Goal: Task Accomplishment & Management: Contribute content

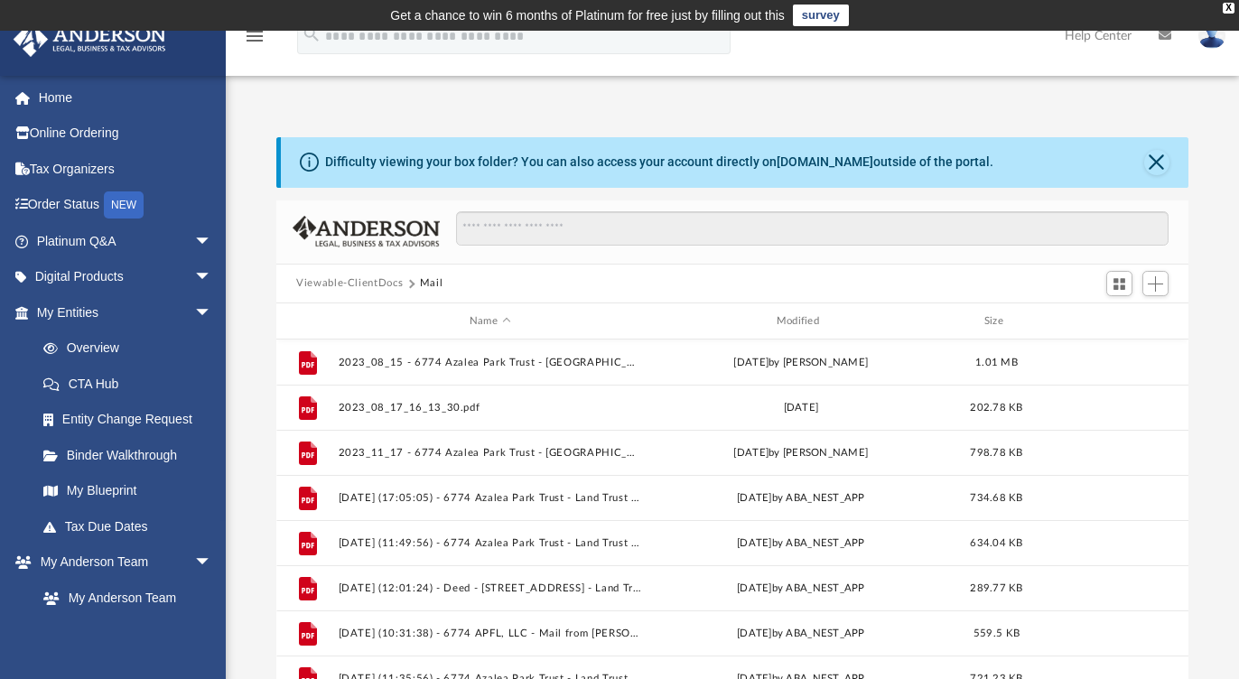
click at [368, 280] on button "Viewable-ClientDocs" at bounding box center [349, 283] width 107 height 16
click at [482, 290] on div "Viewable-ClientDocs Mail" at bounding box center [732, 285] width 912 height 40
click at [424, 280] on button "Mail" at bounding box center [431, 283] width 23 height 16
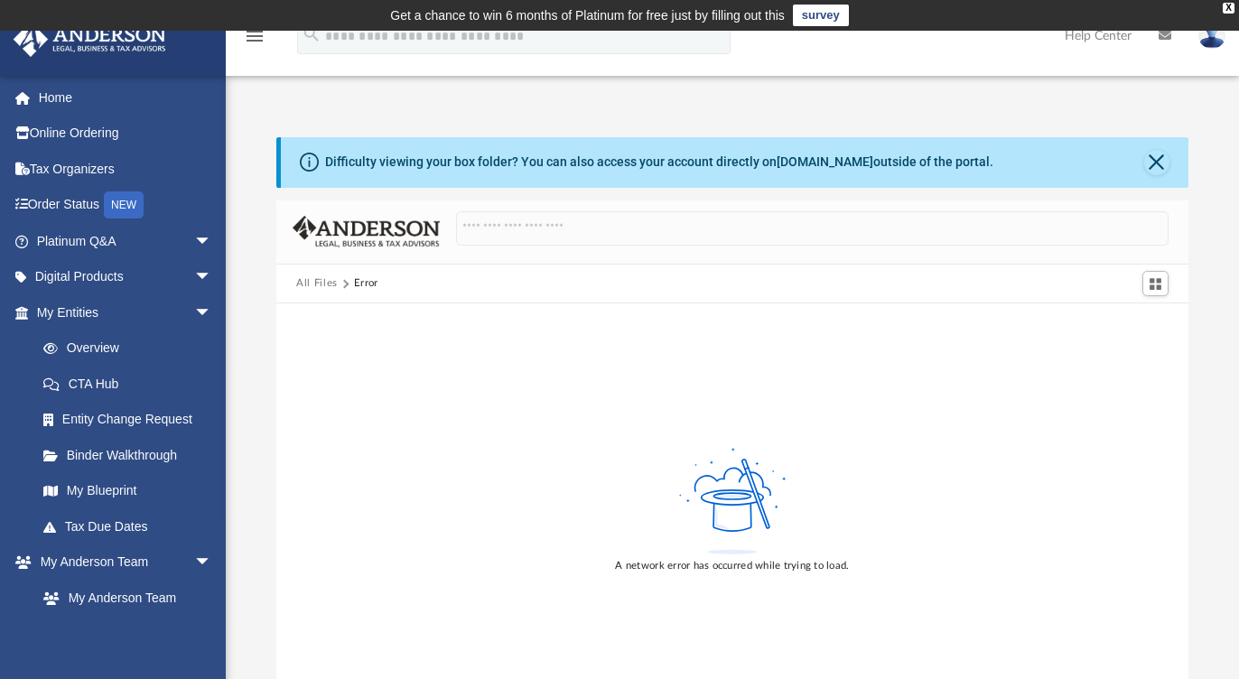
drag, startPoint x: 490, startPoint y: 359, endPoint x: 276, endPoint y: 335, distance: 215.4
click at [276, 335] on div "A network error has occurred while trying to load." at bounding box center [732, 508] width 912 height 410
click at [305, 283] on button "All Files" at bounding box center [317, 283] width 42 height 16
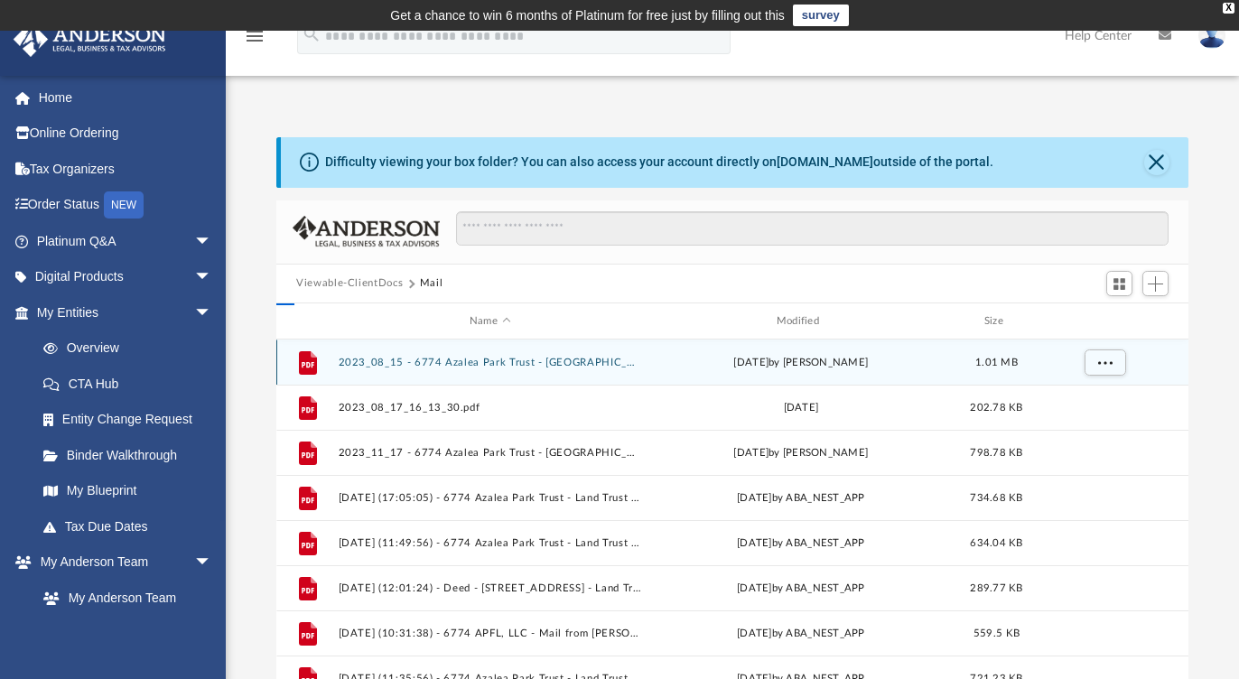
scroll to position [396, 898]
click at [517, 359] on button "2023_08_15 - 6774 Azalea Park Trust - [GEOGRAPHIC_DATA] Taxing Authorities.pdf" at bounding box center [490, 363] width 303 height 12
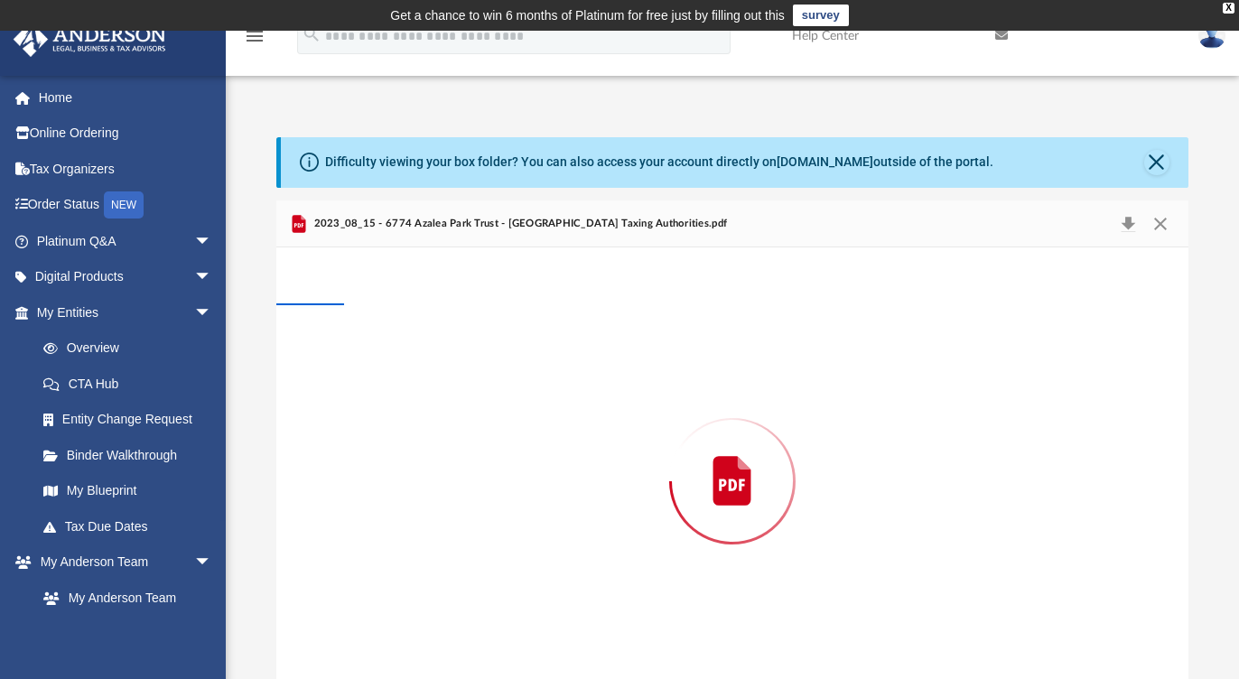
scroll to position [34, 0]
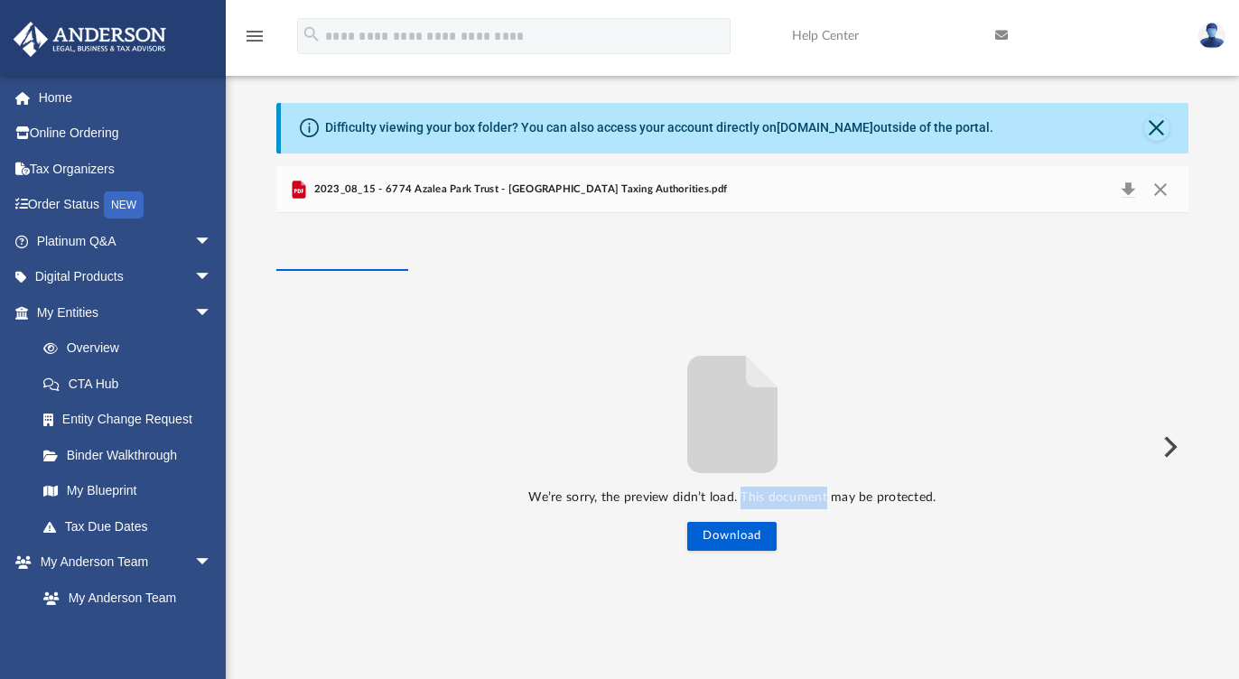
drag, startPoint x: 742, startPoint y: 498, endPoint x: 829, endPoint y: 505, distance: 86.9
click at [828, 505] on p "We’re sorry, the preview didn’t load. This document may be protected." at bounding box center [732, 498] width 912 height 23
click at [829, 505] on p "We’re sorry, the preview didn’t load. This document may be protected." at bounding box center [732, 498] width 912 height 23
click at [736, 533] on button "Download" at bounding box center [731, 536] width 89 height 29
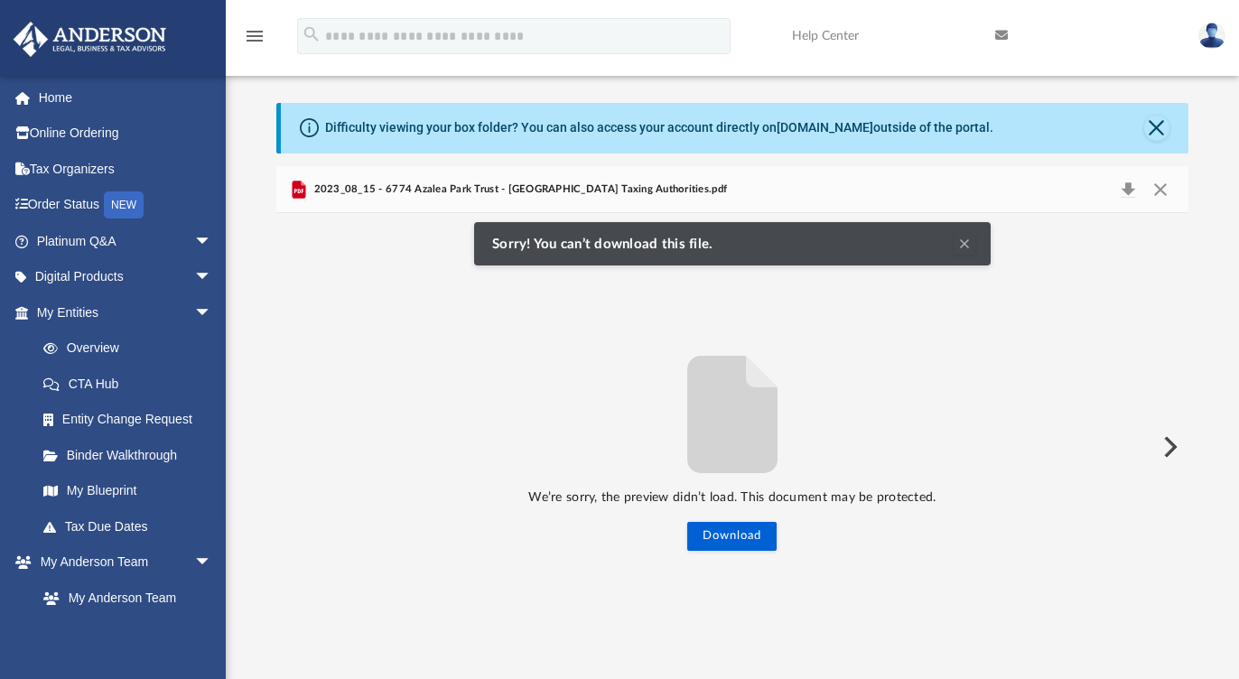
click at [917, 187] on div "2023_08_15 - 6774 Azalea Park Trust - [GEOGRAPHIC_DATA] Taxing Authorities.pdf" at bounding box center [732, 190] width 912 height 48
click at [392, 191] on span "2023_08_15 - 6774 Azalea Park Trust - [GEOGRAPHIC_DATA] Taxing Authorities.pdf" at bounding box center [518, 190] width 417 height 16
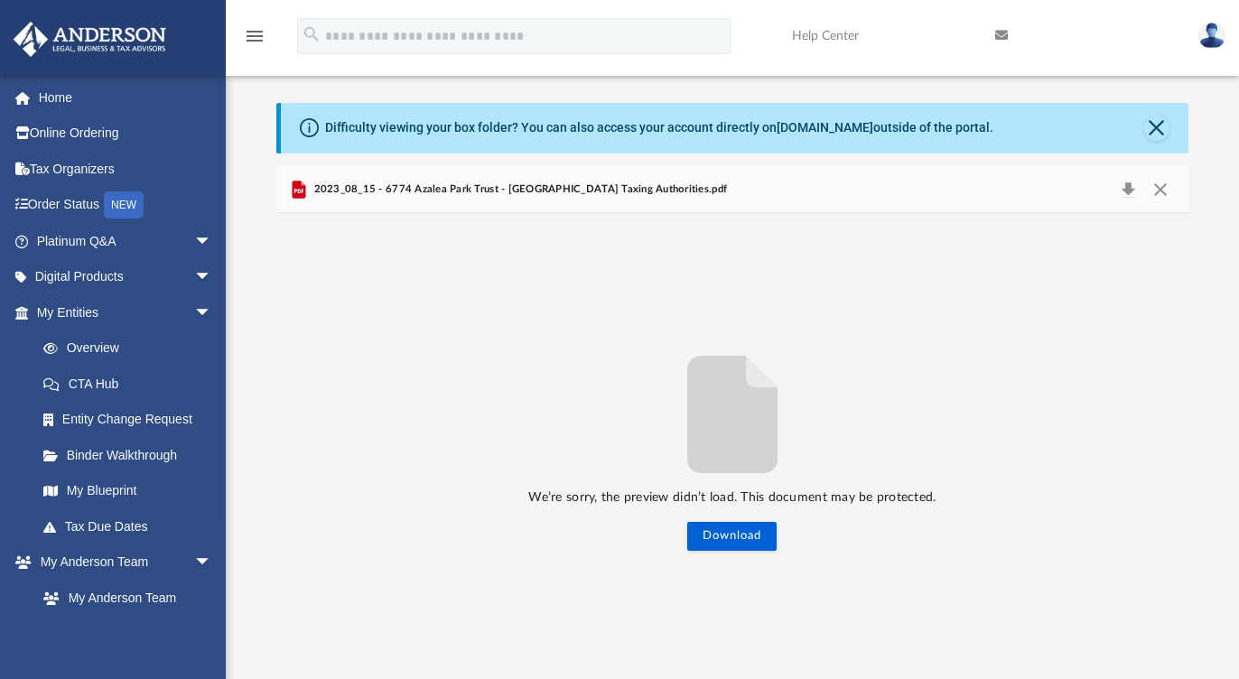
click at [299, 188] on icon "Preview" at bounding box center [300, 190] width 14 height 18
click at [377, 192] on span "2023_08_15 - 6774 Azalea Park Trust - [GEOGRAPHIC_DATA] Taxing Authorities.pdf" at bounding box center [518, 190] width 417 height 16
click at [531, 194] on span "2023_08_15 - 6774 Azalea Park Trust - [GEOGRAPHIC_DATA] Taxing Authorities.pdf" at bounding box center [518, 190] width 417 height 16
drag, startPoint x: 1126, startPoint y: 187, endPoint x: 1093, endPoint y: 196, distance: 34.6
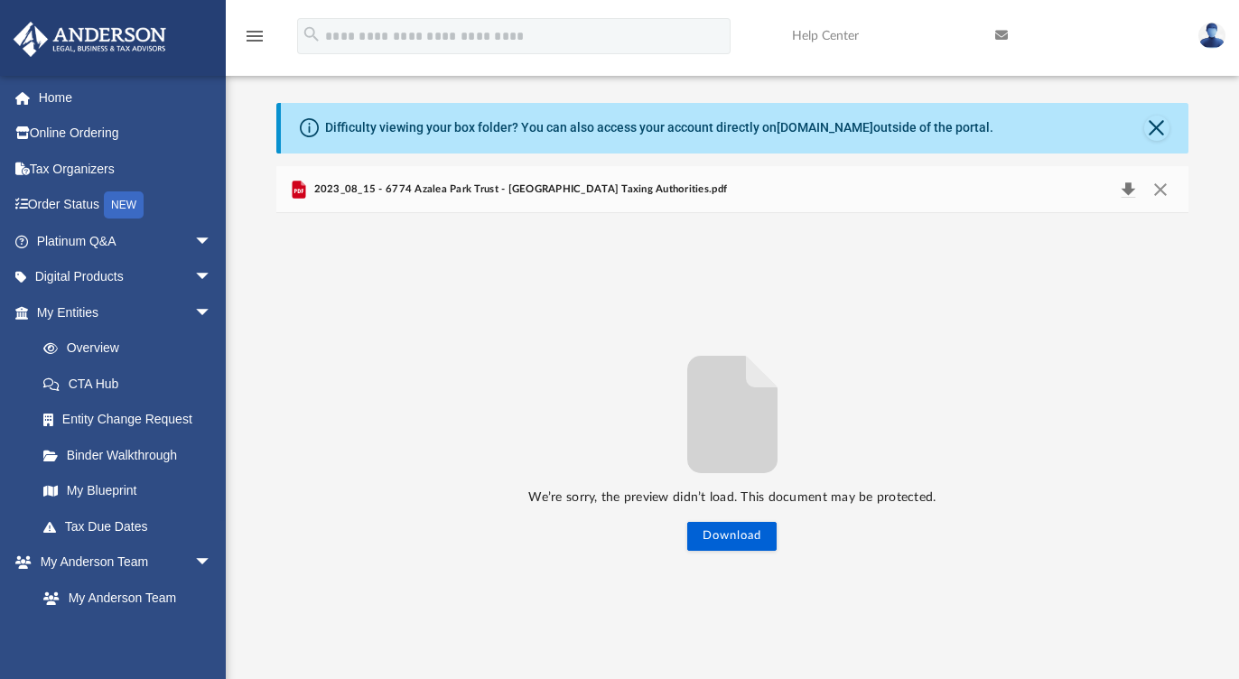
click at [1126, 187] on button "Download" at bounding box center [1128, 189] width 33 height 25
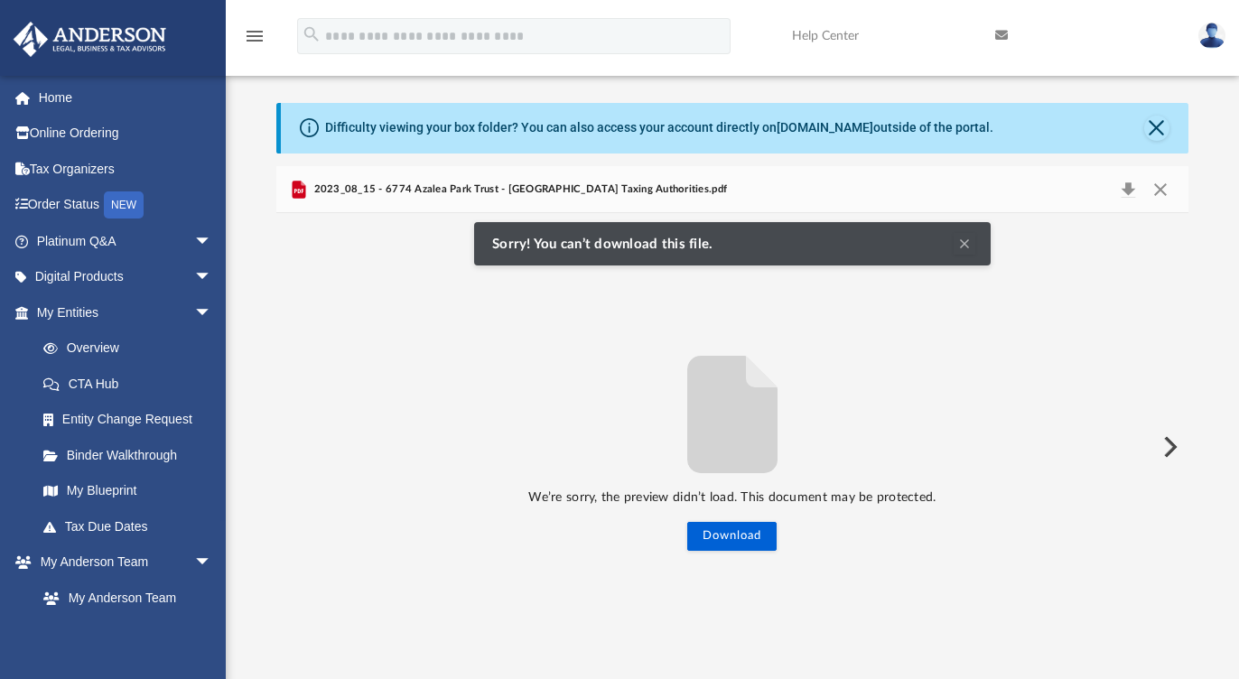
click at [602, 191] on span "2023_08_15 - 6774 Azalea Park Trust - [GEOGRAPHIC_DATA] Taxing Authorities.pdf" at bounding box center [518, 190] width 417 height 16
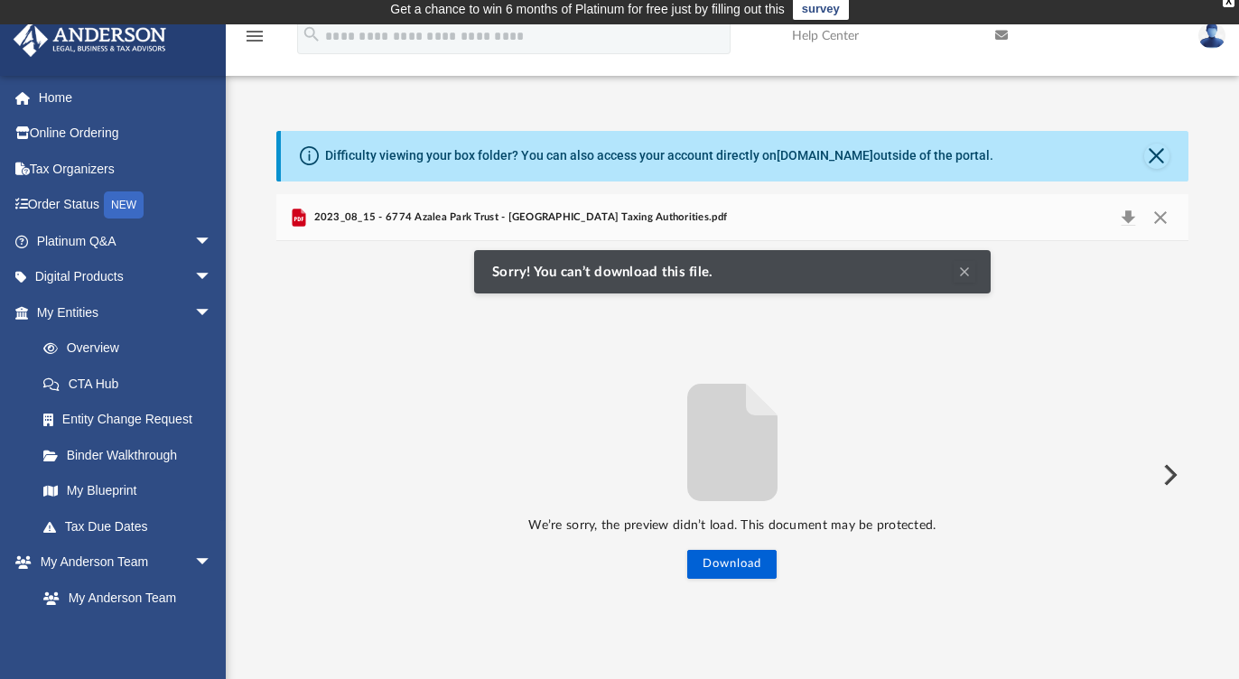
scroll to position [0, 0]
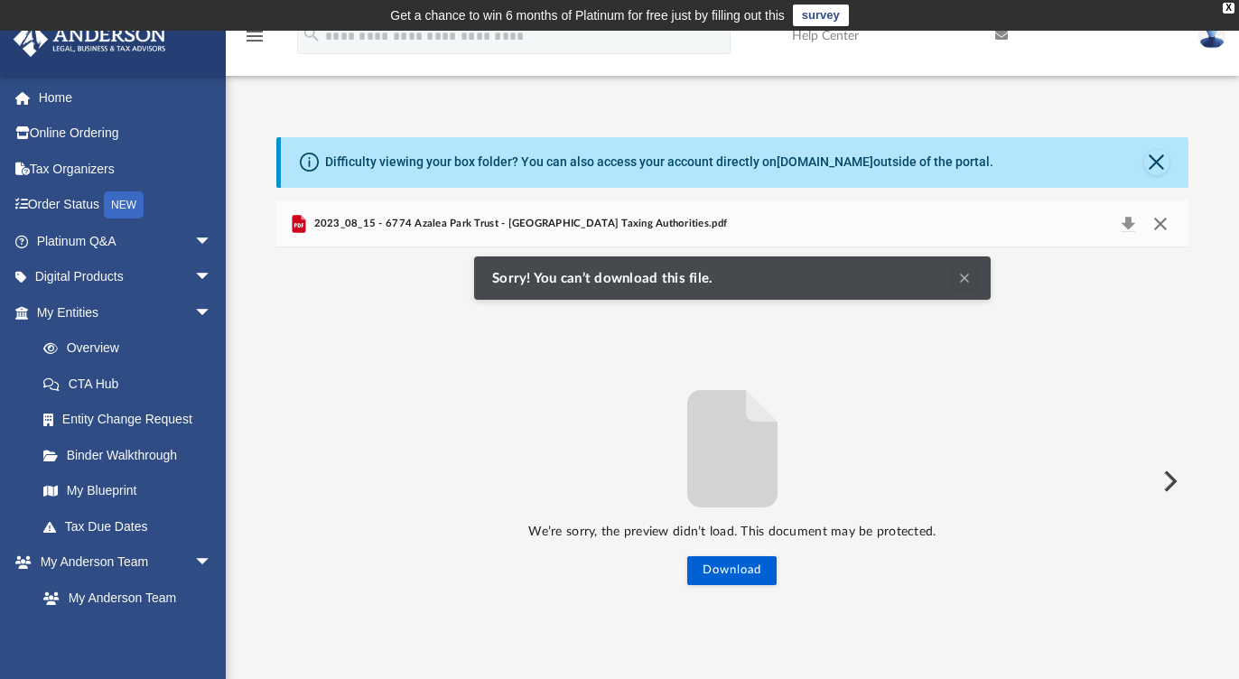
click at [1171, 226] on button "Close" at bounding box center [1160, 223] width 33 height 25
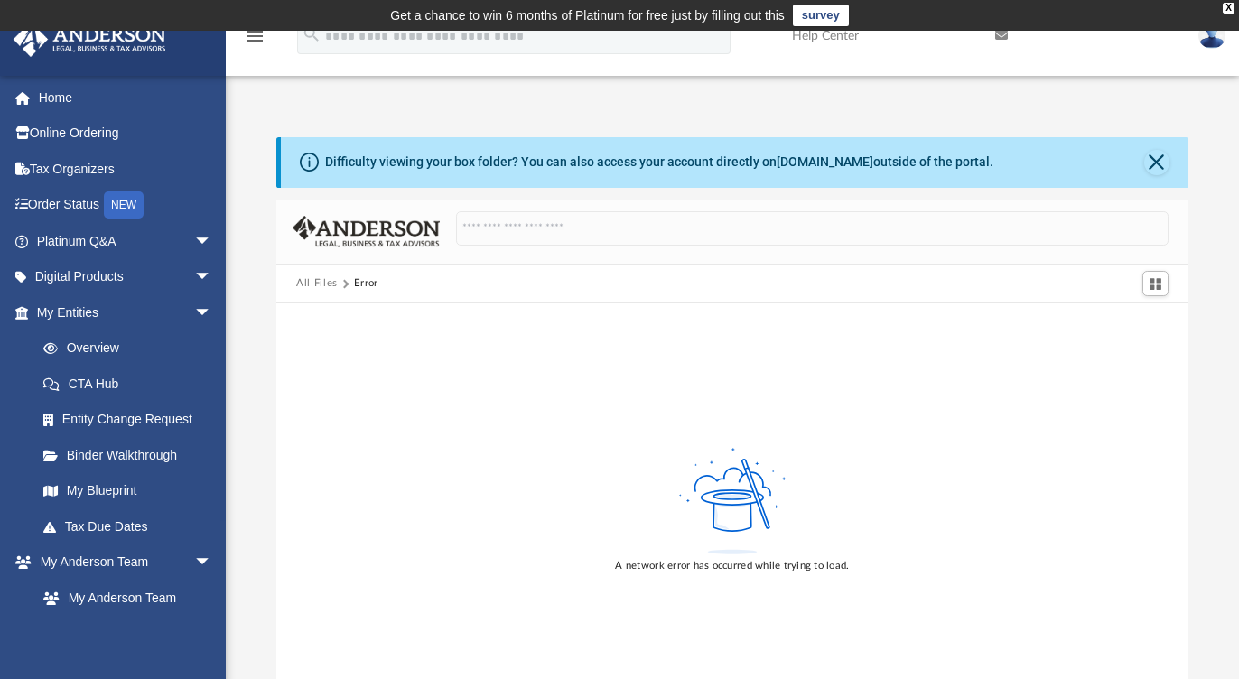
click at [321, 285] on button "All Files" at bounding box center [317, 283] width 42 height 16
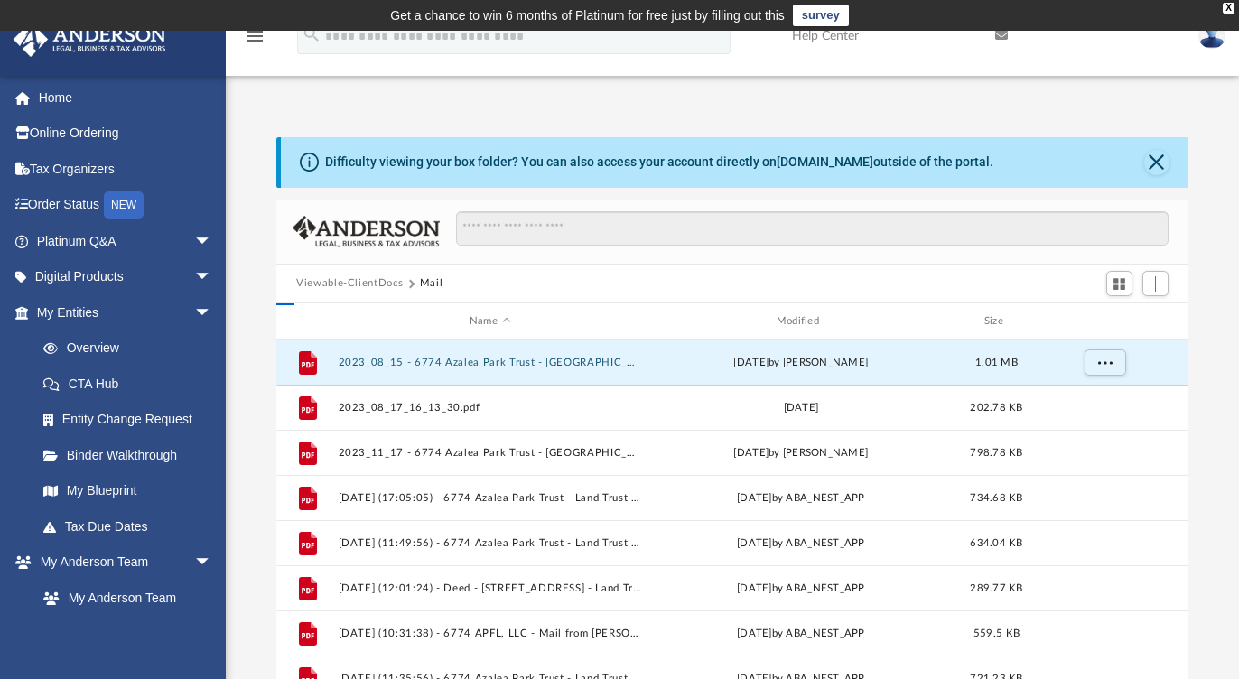
scroll to position [396, 898]
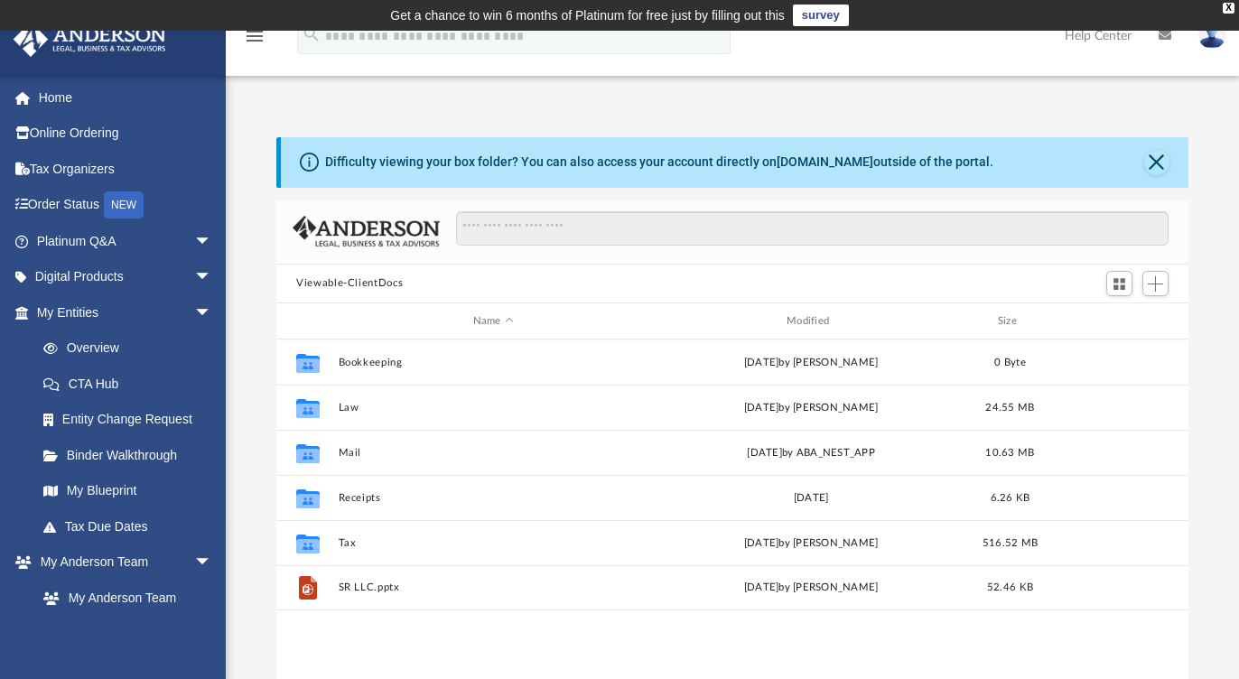
scroll to position [396, 898]
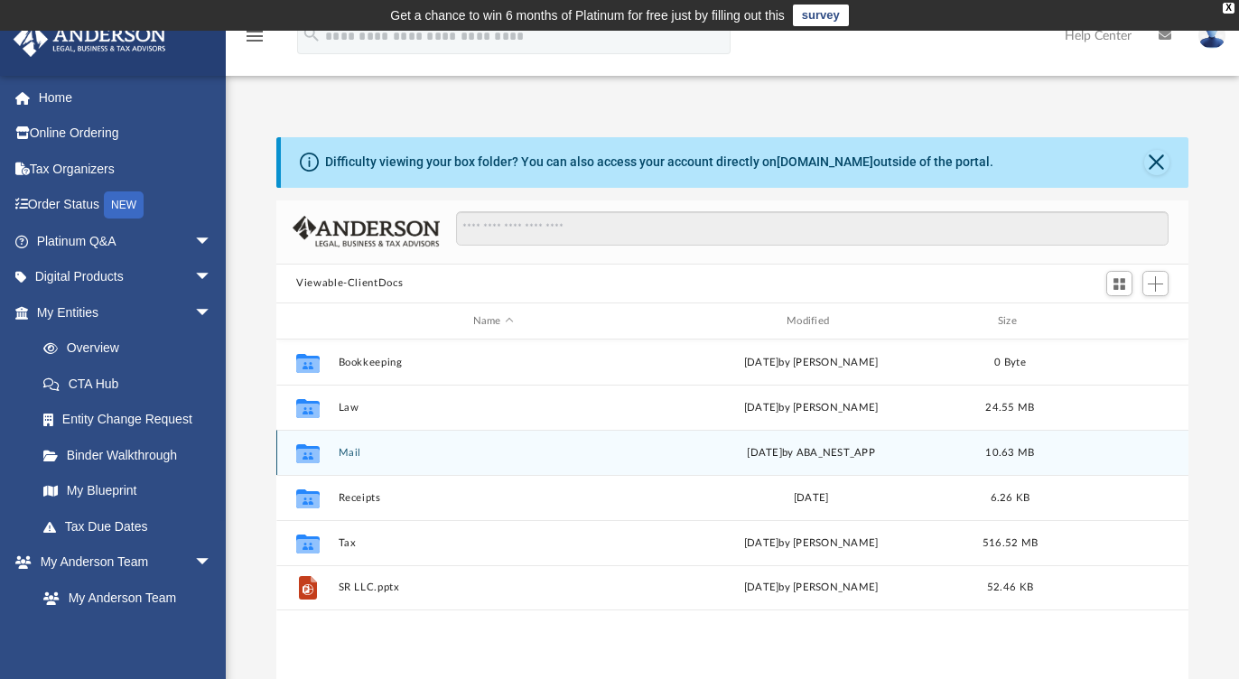
click at [341, 450] on button "Mail" at bounding box center [494, 453] width 310 height 12
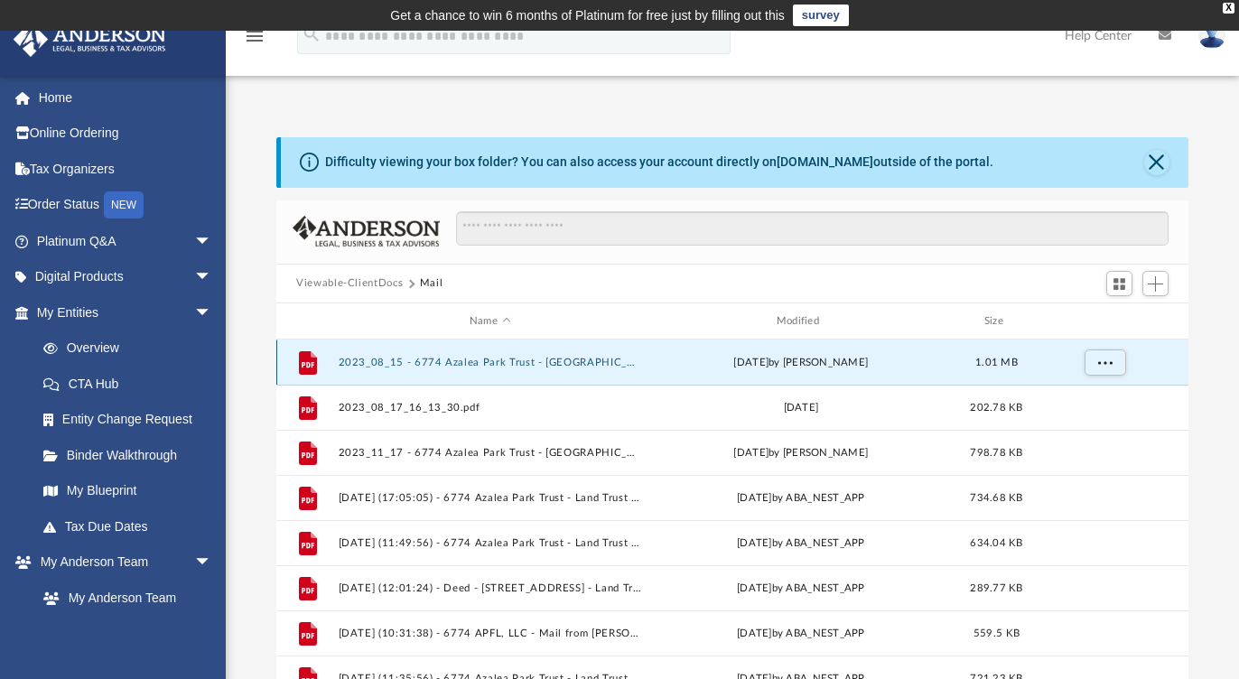
click at [542, 363] on button "2023_08_15 - 6774 Azalea Park Trust - [GEOGRAPHIC_DATA] Taxing Authorities.pdf" at bounding box center [490, 363] width 303 height 12
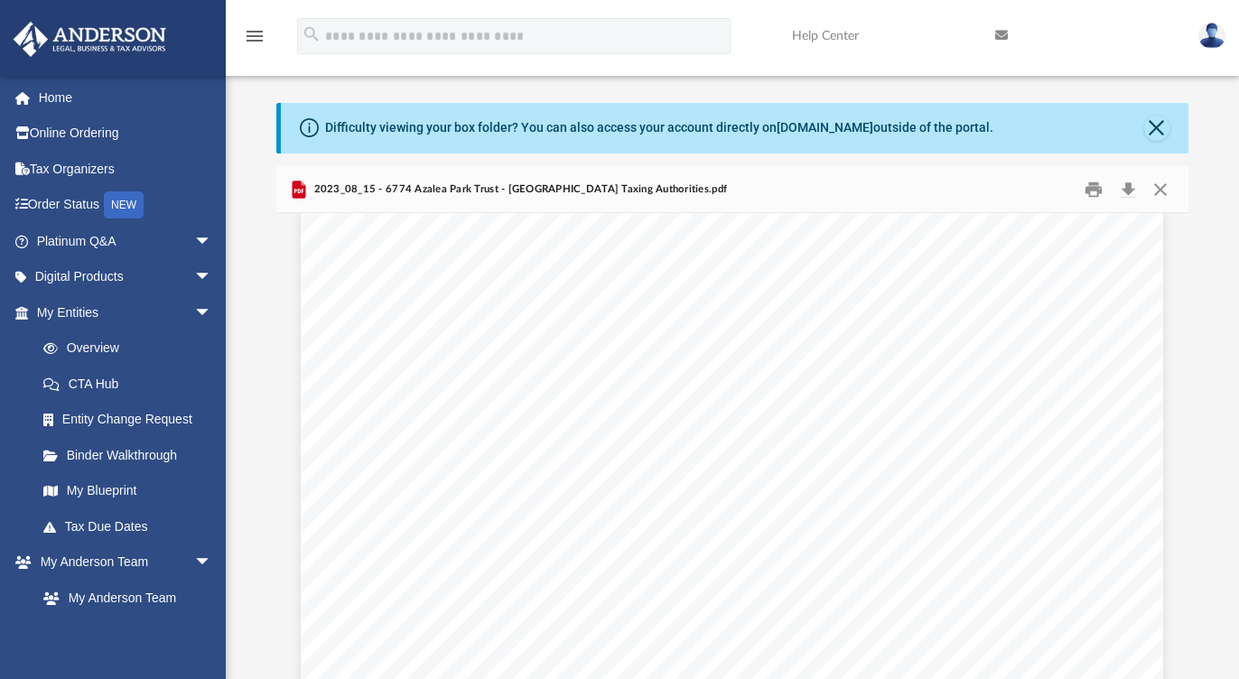
scroll to position [0, 0]
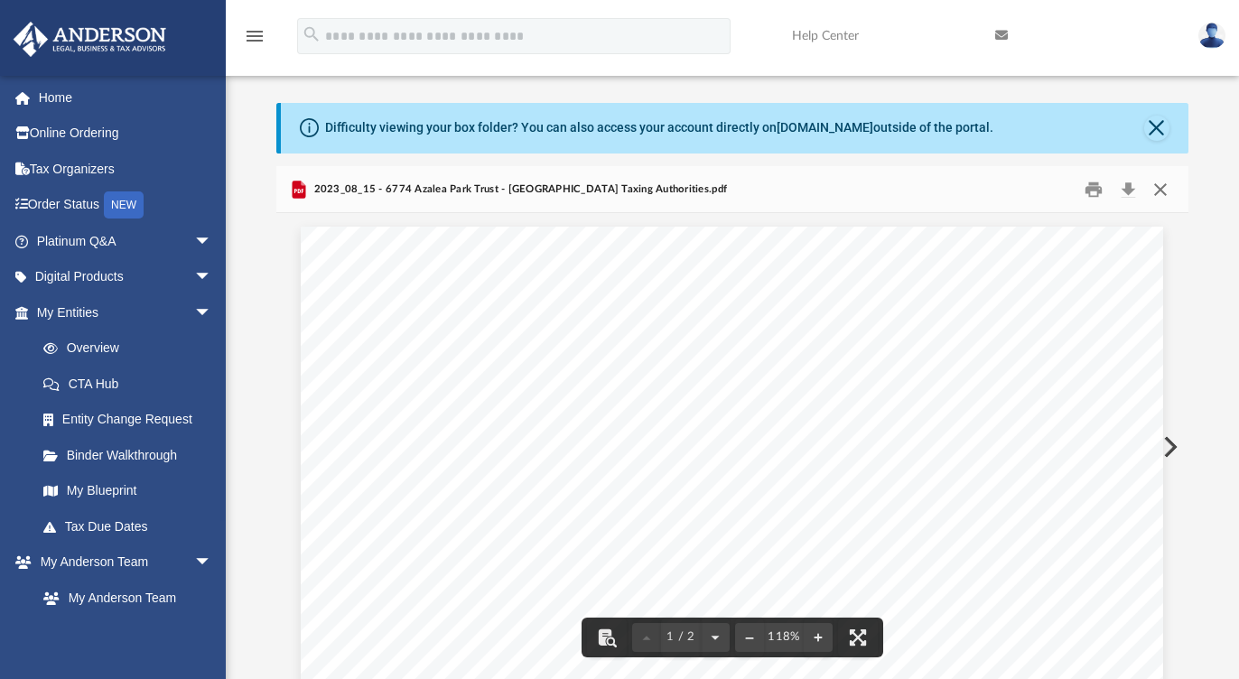
drag, startPoint x: 1163, startPoint y: 184, endPoint x: 1187, endPoint y: 199, distance: 27.6
click at [1163, 184] on button "Close" at bounding box center [1160, 189] width 33 height 28
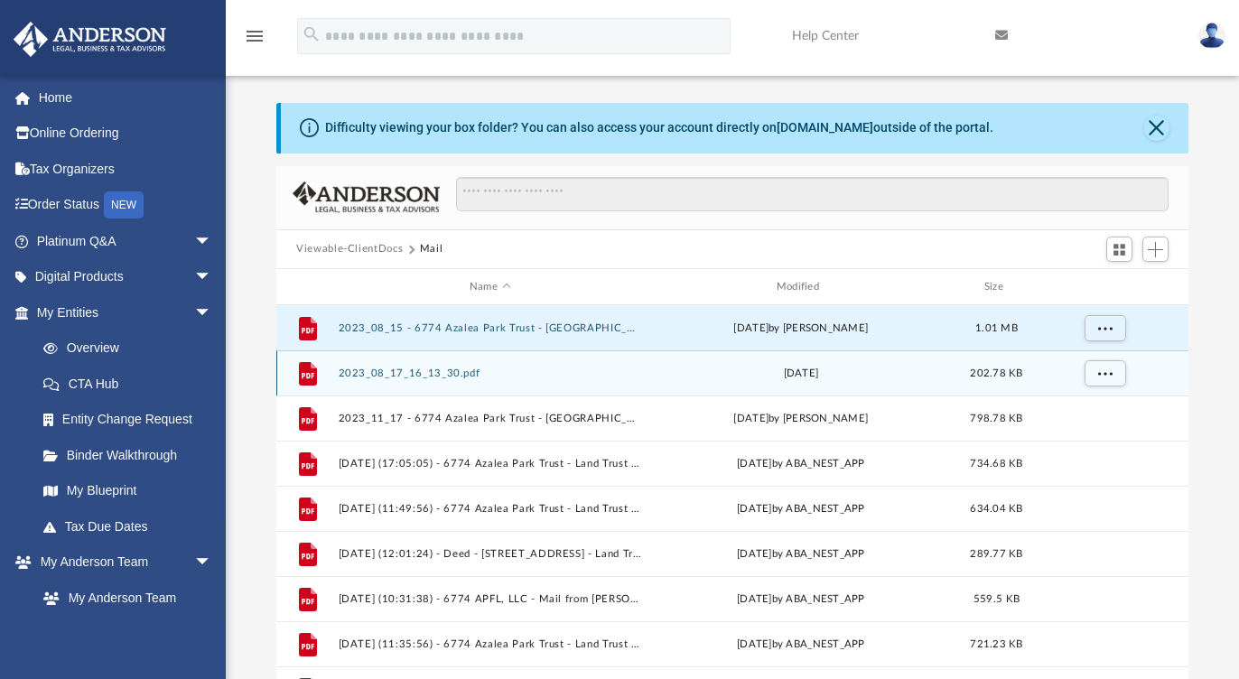
click at [424, 370] on button "2023_08_17_16_13_30.pdf" at bounding box center [490, 374] width 303 height 12
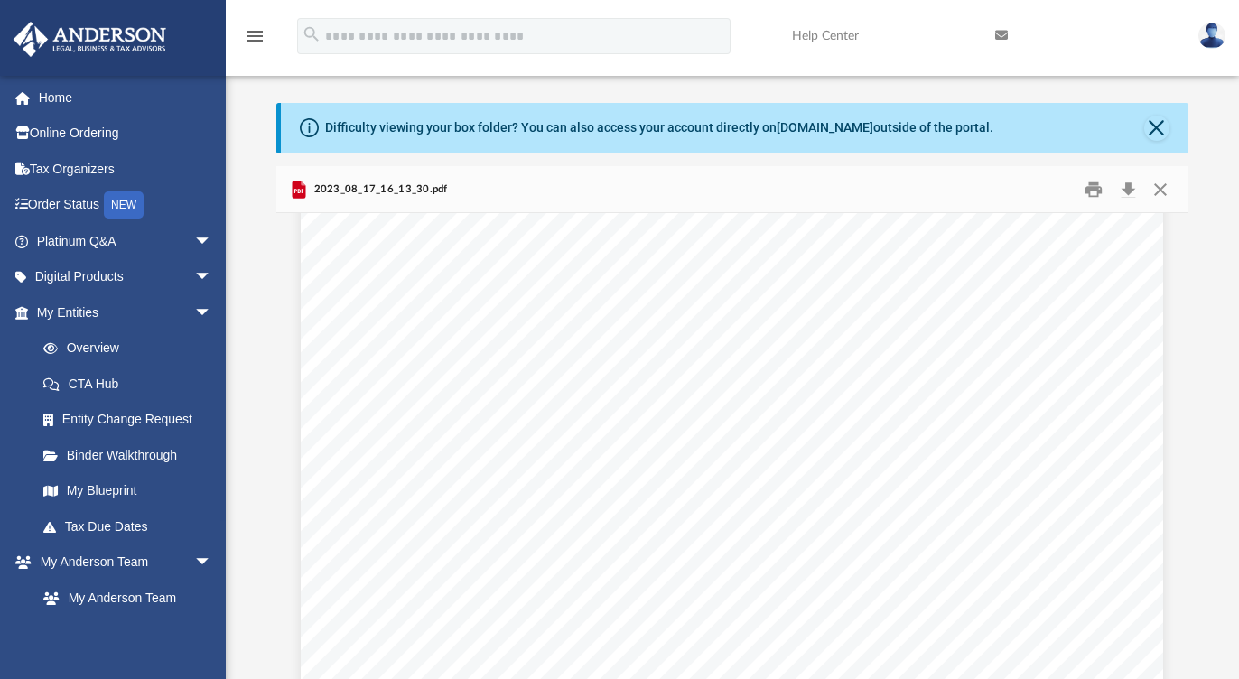
scroll to position [516, 0]
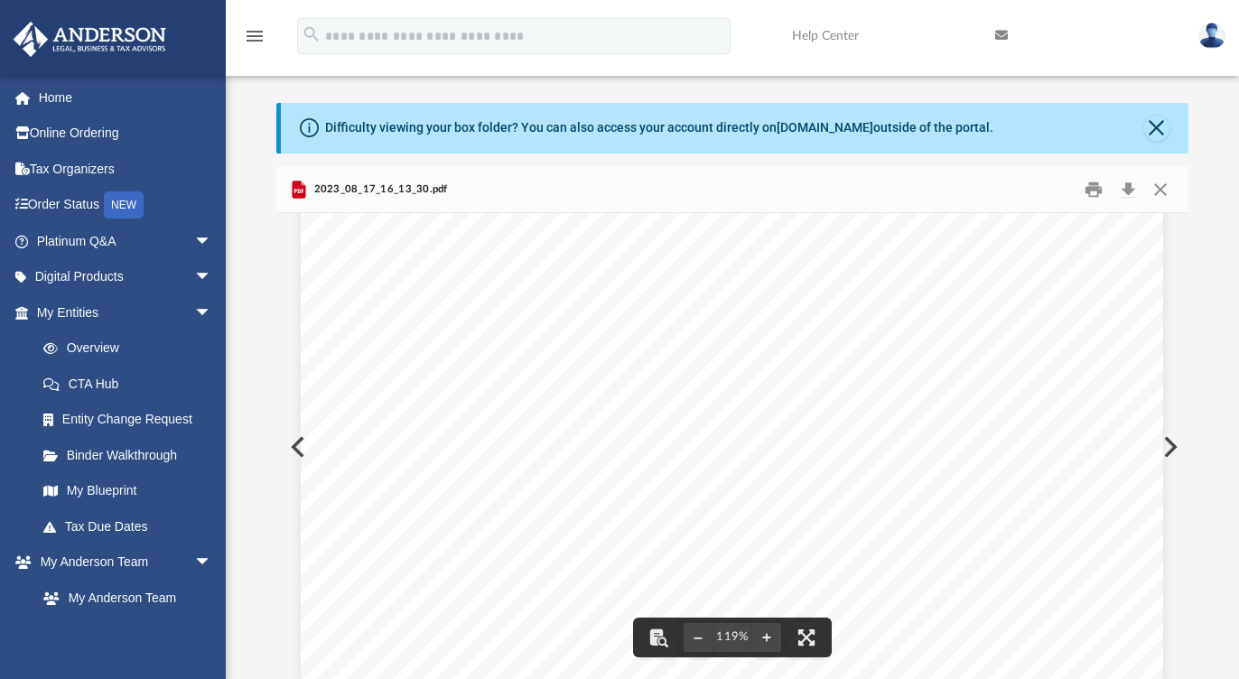
drag, startPoint x: 435, startPoint y: 327, endPoint x: 758, endPoint y: 471, distance: 353.3
click at [746, 465] on div "Page 1" at bounding box center [732, 277] width 862 height 1132
click at [1164, 187] on button "Close" at bounding box center [1160, 189] width 33 height 28
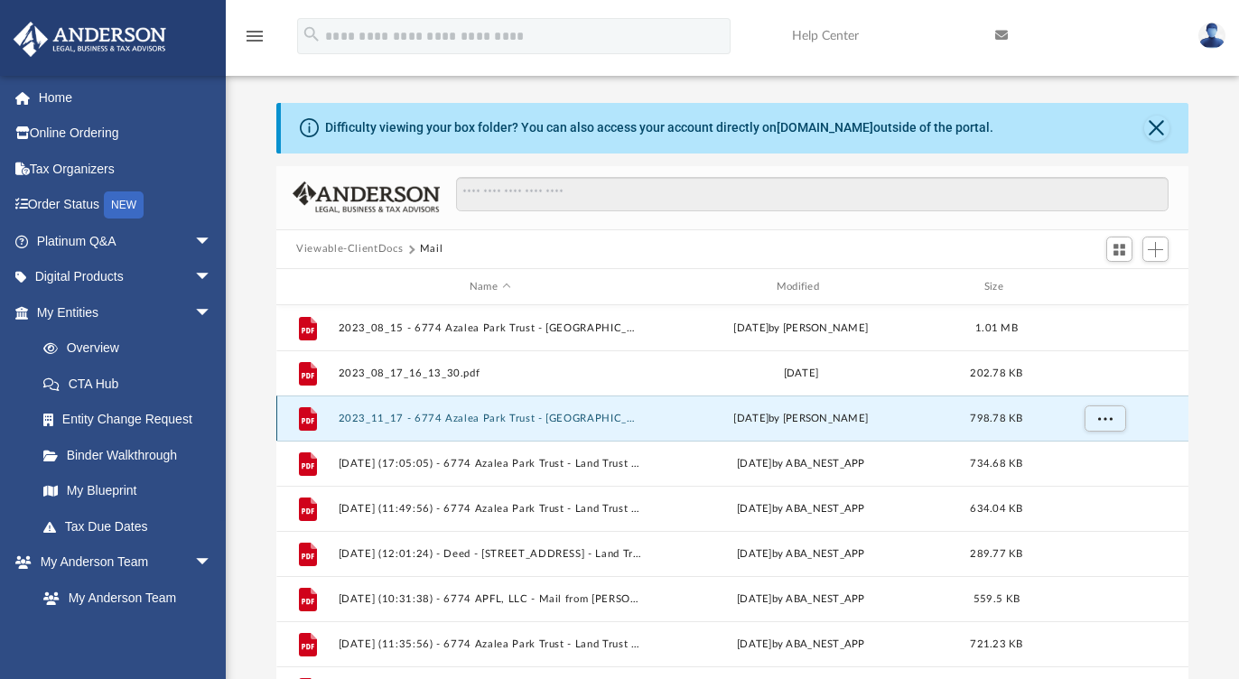
click at [491, 414] on button "2023_11_17 - 6774 Azalea Park Trust - [GEOGRAPHIC_DATA] Tax Collector.pdf" at bounding box center [490, 419] width 303 height 12
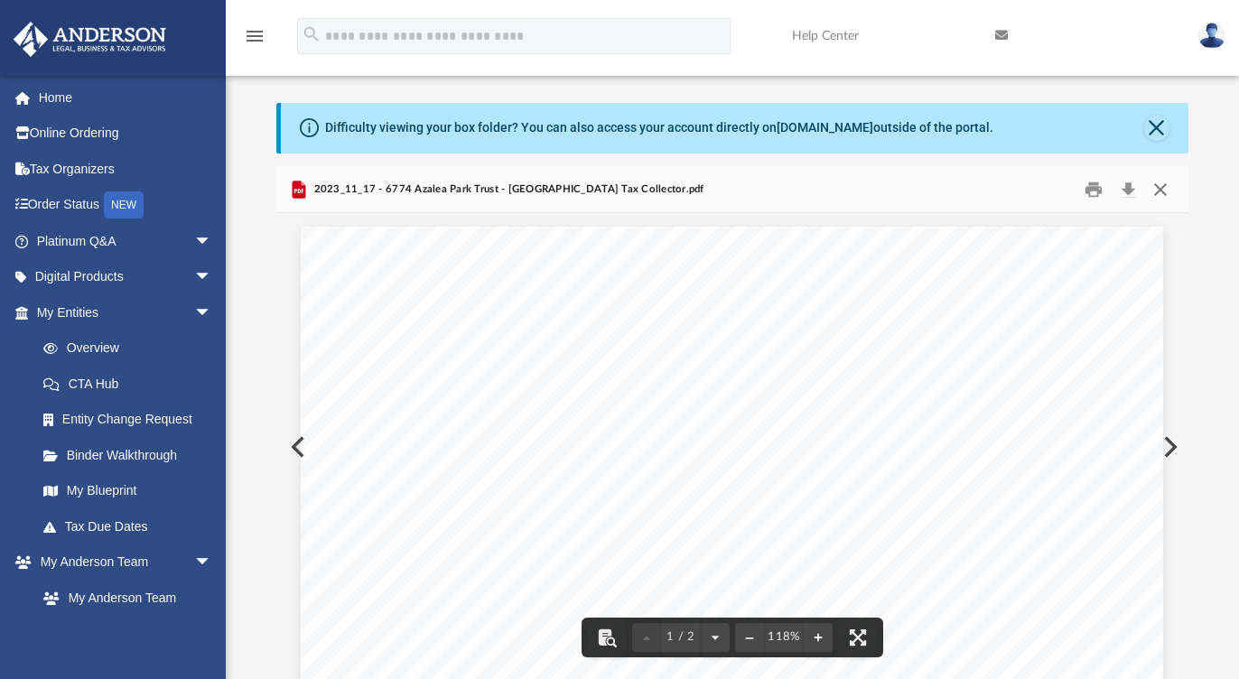
click at [1166, 187] on button "Close" at bounding box center [1160, 189] width 33 height 28
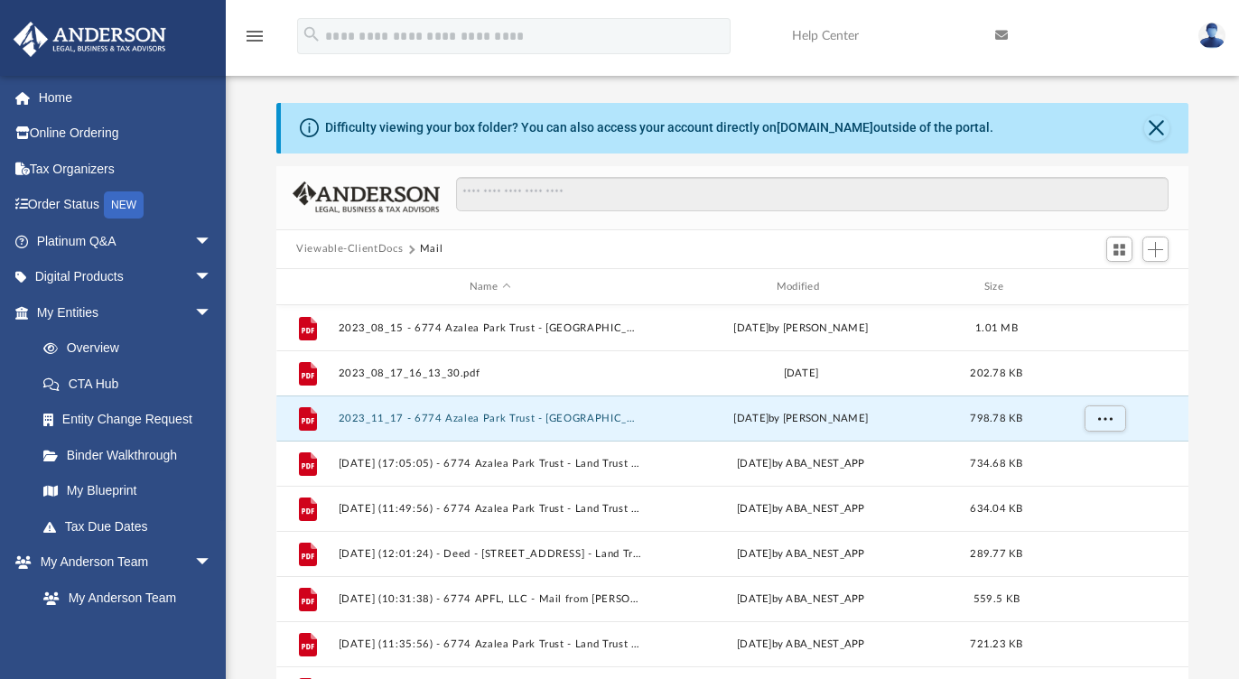
click at [373, 250] on button "Viewable-ClientDocs" at bounding box center [349, 249] width 107 height 16
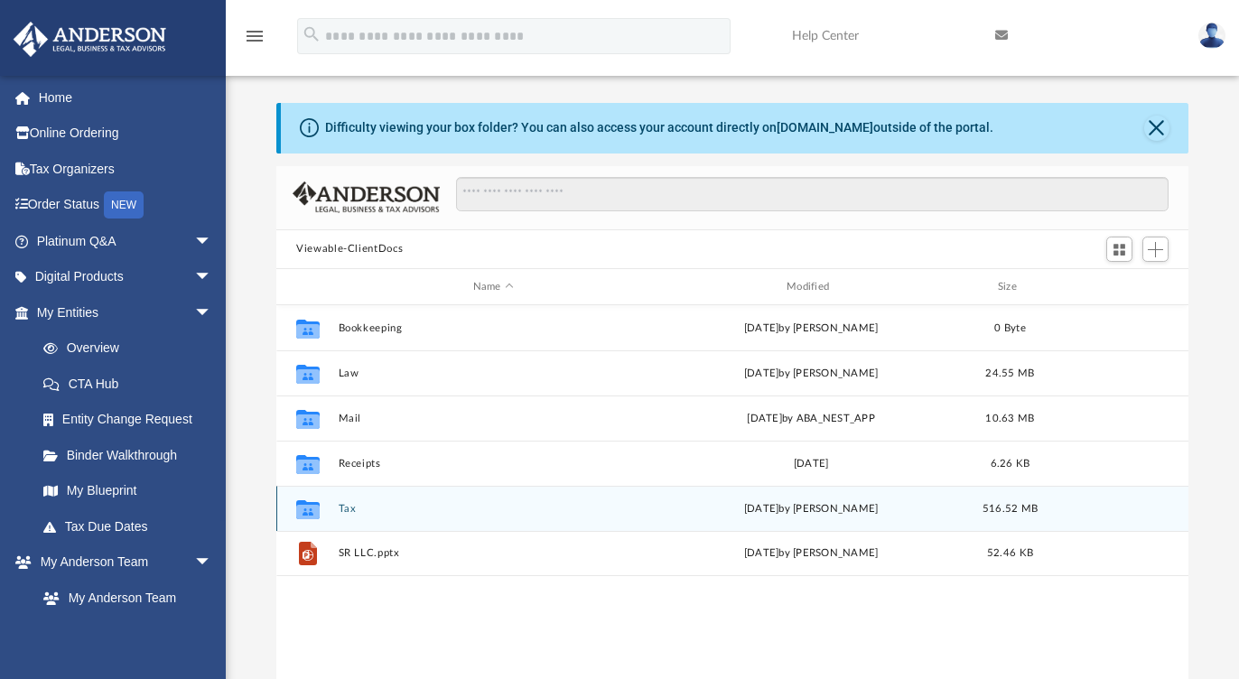
click at [354, 509] on button "Tax" at bounding box center [494, 509] width 310 height 12
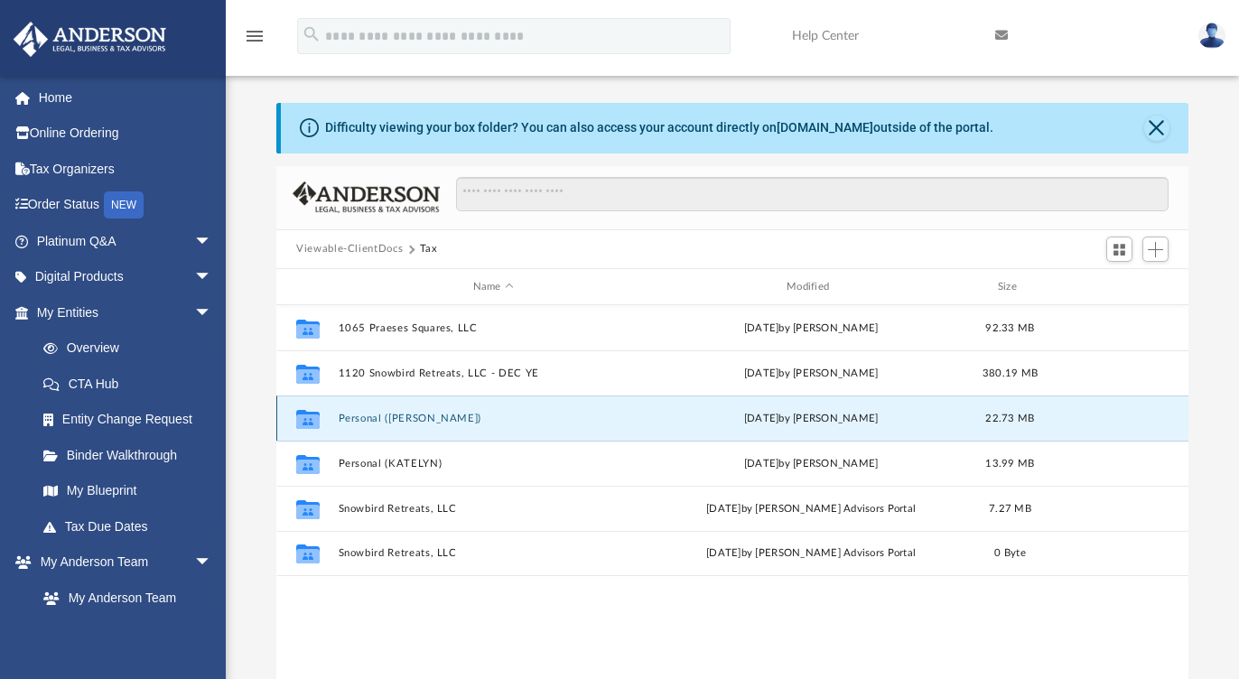
click at [392, 417] on button "Personal (JON)" at bounding box center [494, 419] width 310 height 12
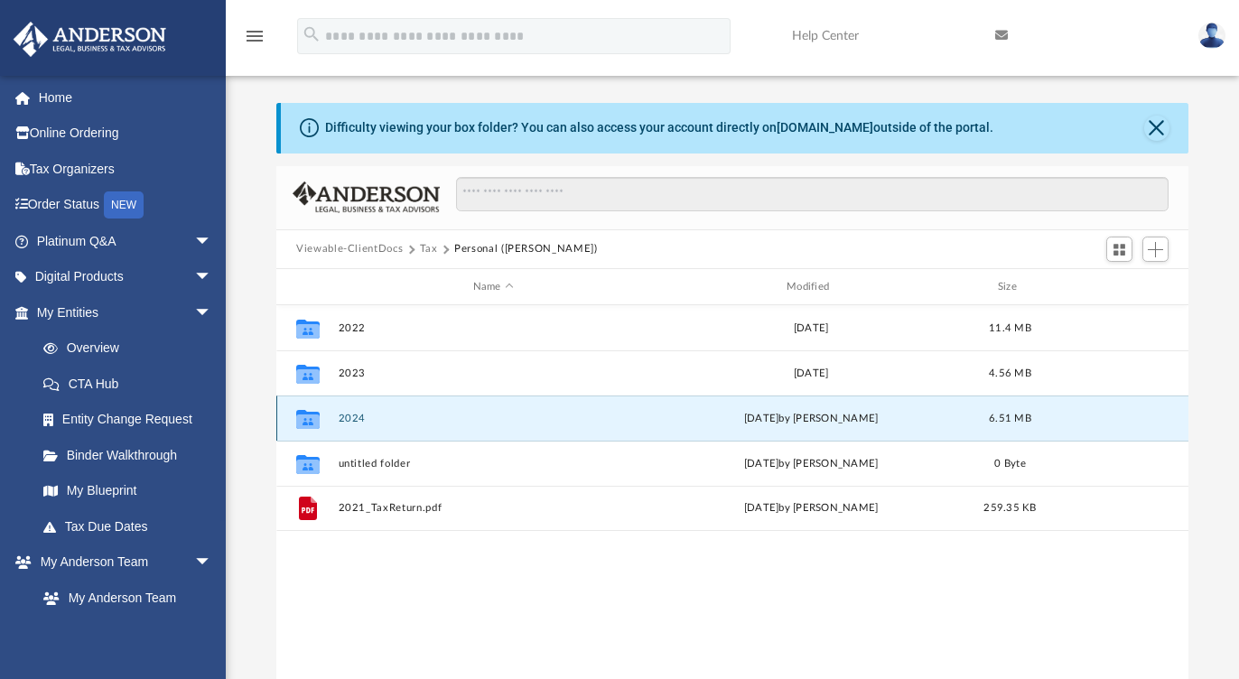
click at [358, 414] on button "2024" at bounding box center [494, 419] width 310 height 12
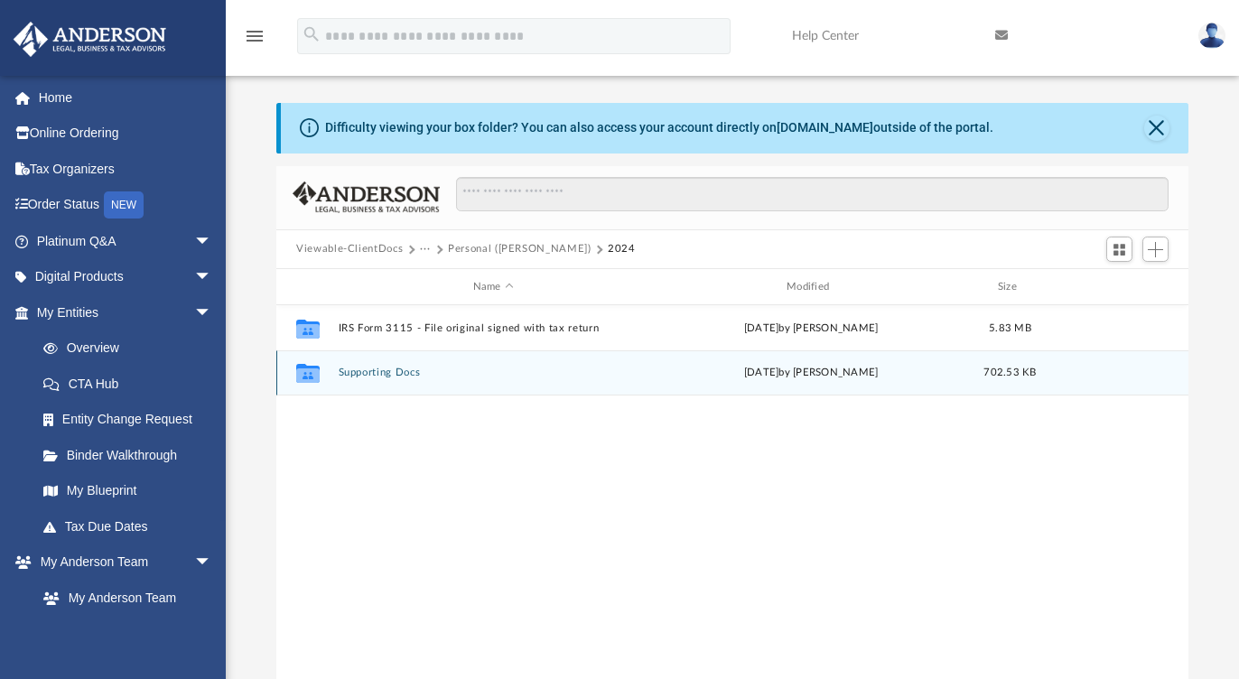
click at [391, 373] on button "Supporting Docs" at bounding box center [494, 374] width 310 height 12
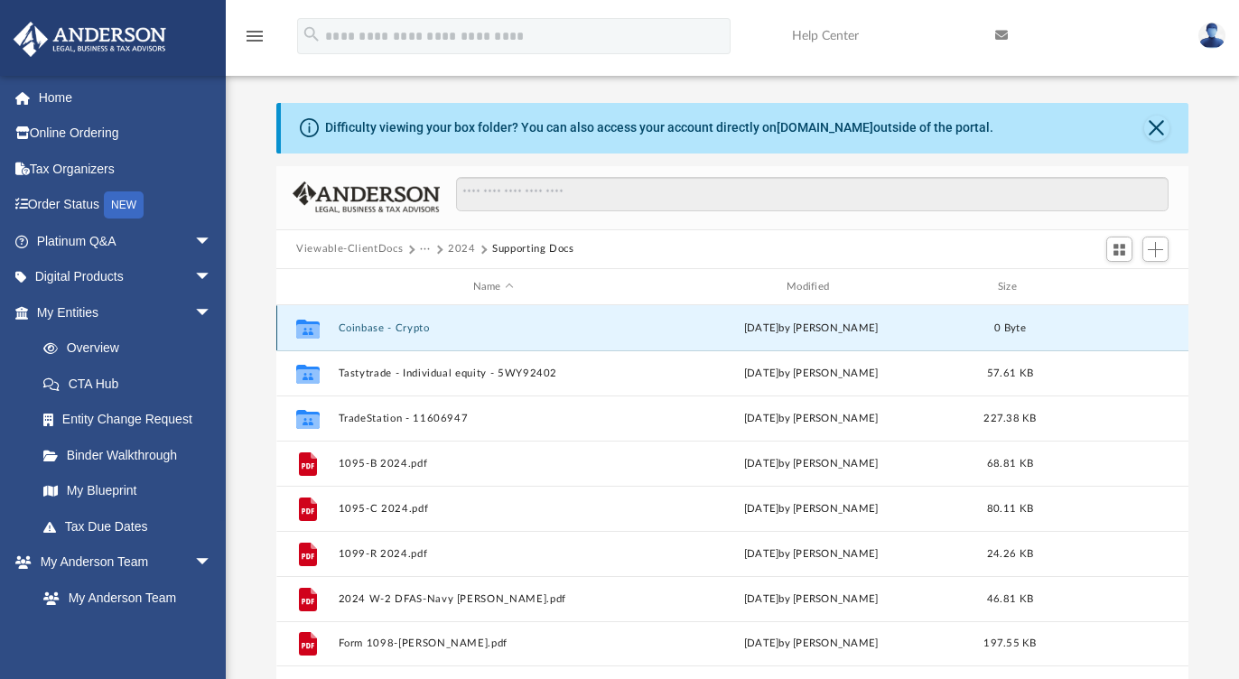
click at [411, 322] on button "Coinbase - Crypto" at bounding box center [494, 328] width 310 height 12
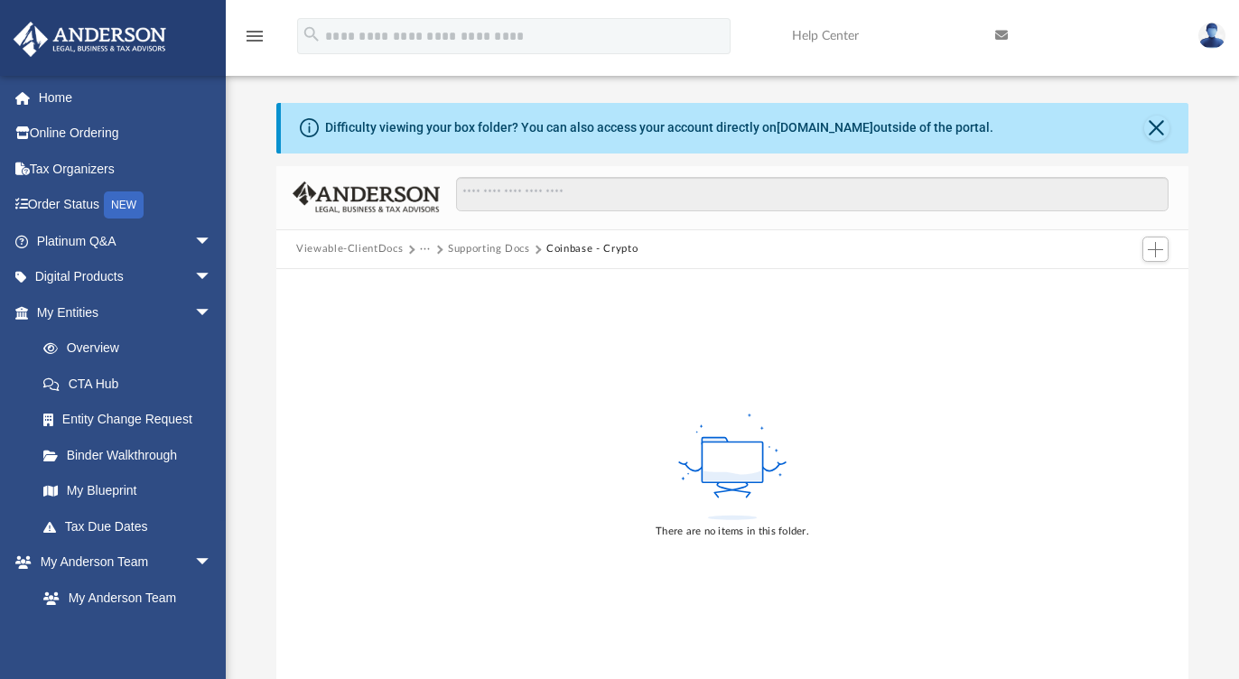
click at [512, 468] on div "There are no items in this folder." at bounding box center [732, 474] width 912 height 410
click at [422, 464] on div "There are no items in this folder." at bounding box center [732, 474] width 912 height 410
click at [645, 450] on div "There are no items in this folder." at bounding box center [732, 474] width 912 height 410
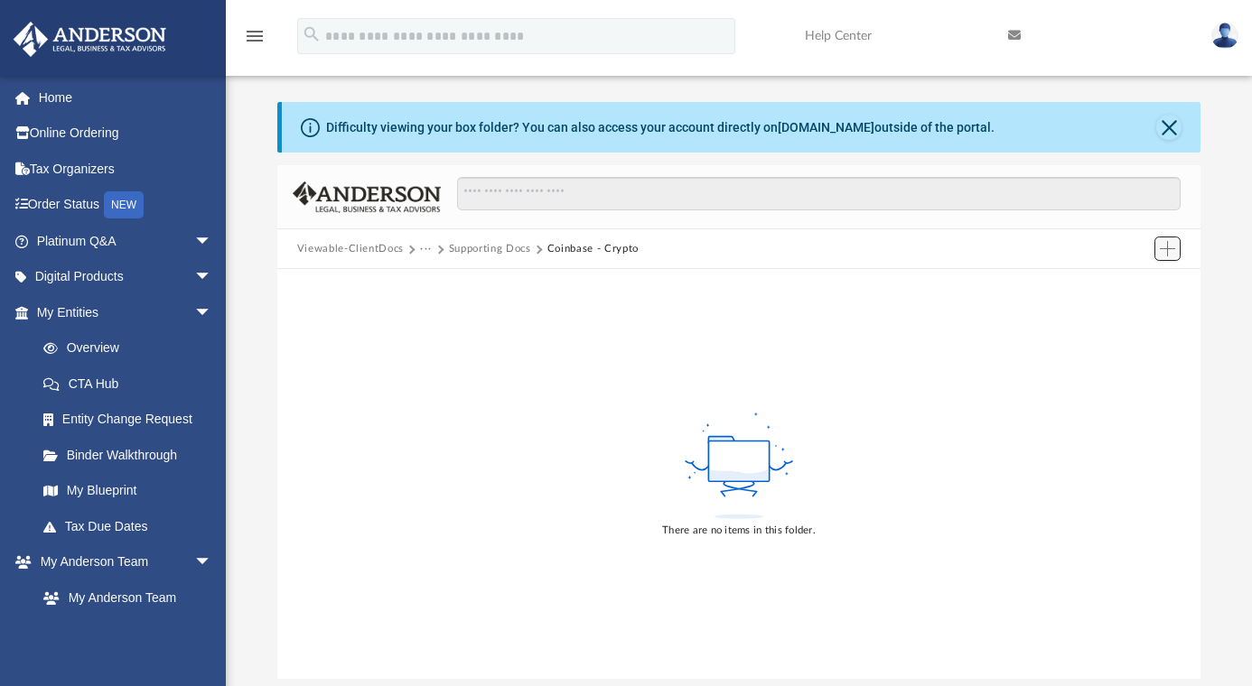
click at [1168, 246] on span "Add" at bounding box center [1166, 248] width 15 height 15
click at [1134, 284] on li "Upload" at bounding box center [1141, 284] width 58 height 19
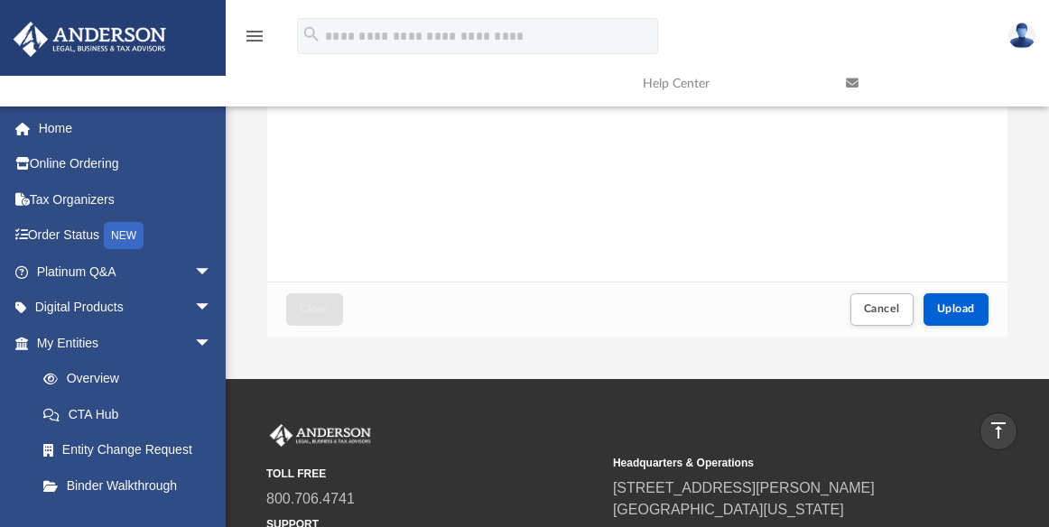
scroll to position [372, 0]
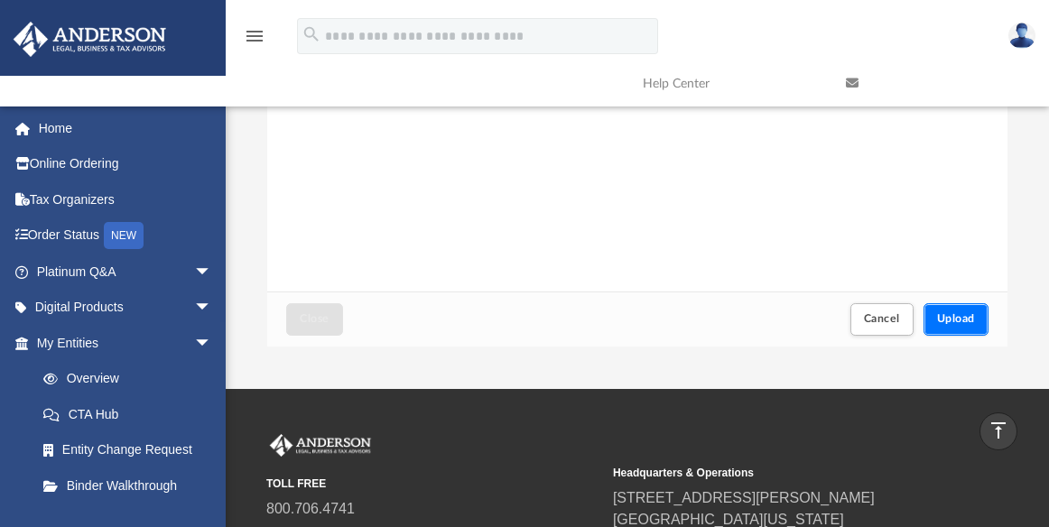
click at [951, 324] on span "Upload" at bounding box center [956, 318] width 38 height 11
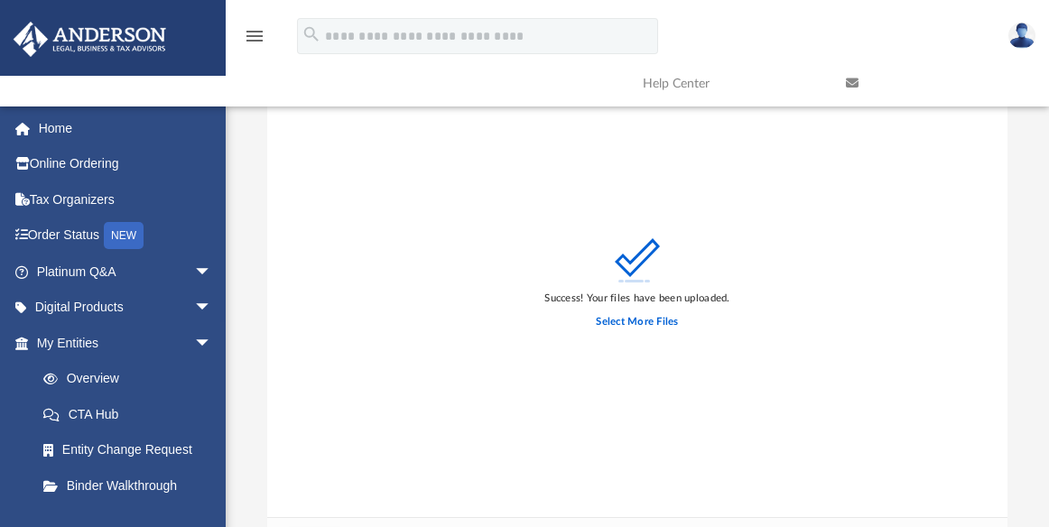
scroll to position [208, 0]
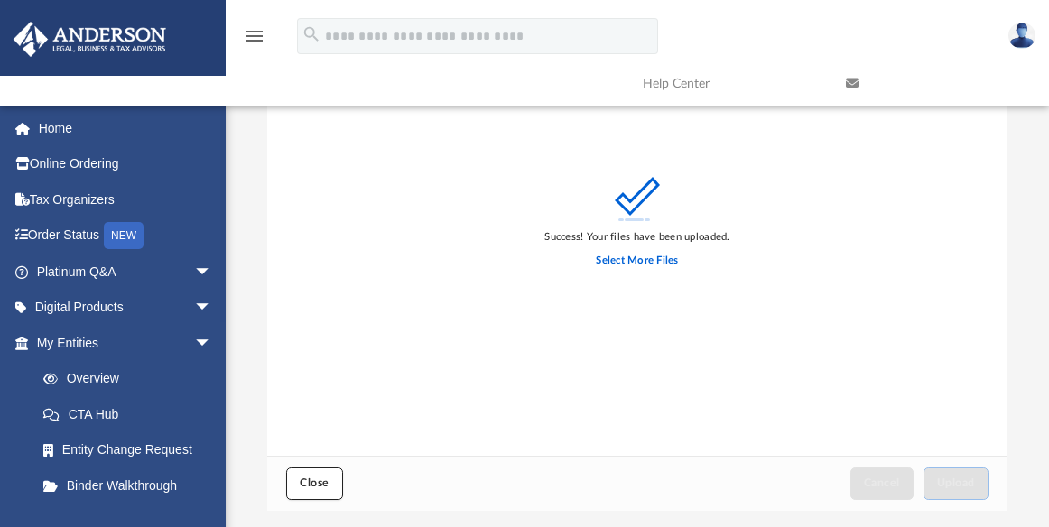
drag, startPoint x: 312, startPoint y: 484, endPoint x: 385, endPoint y: 470, distance: 74.4
click at [312, 484] on span "Close" at bounding box center [314, 483] width 29 height 11
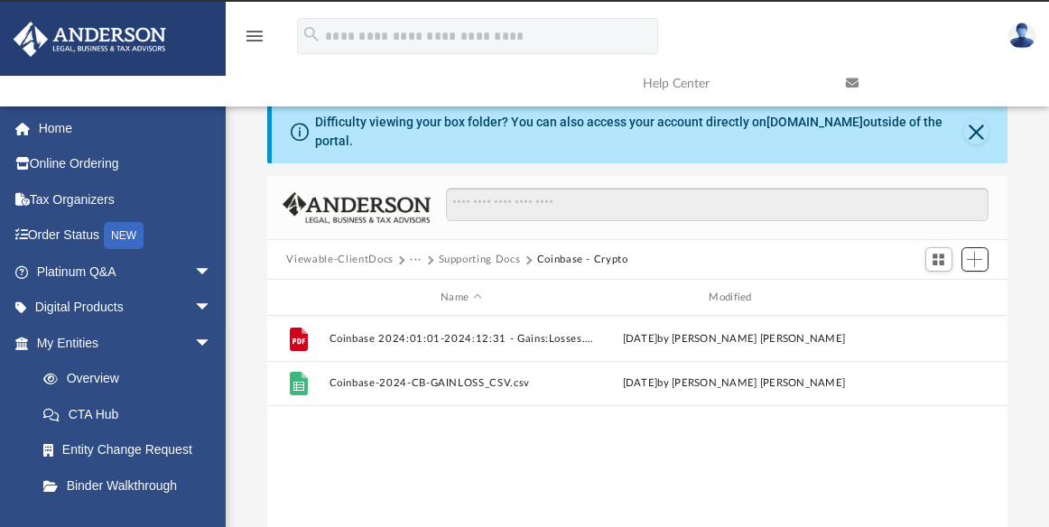
scroll to position [0, 0]
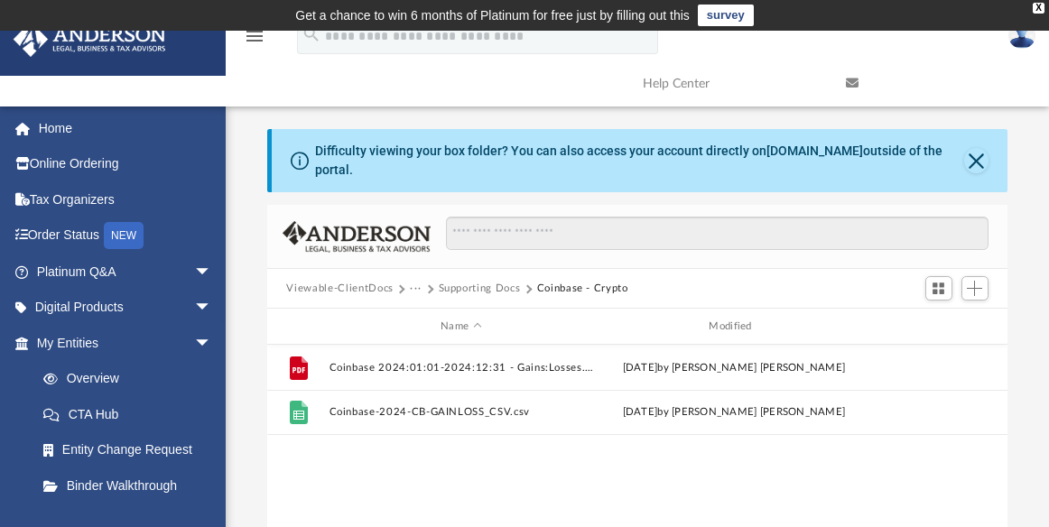
click at [497, 287] on button "Supporting Docs" at bounding box center [480, 289] width 82 height 16
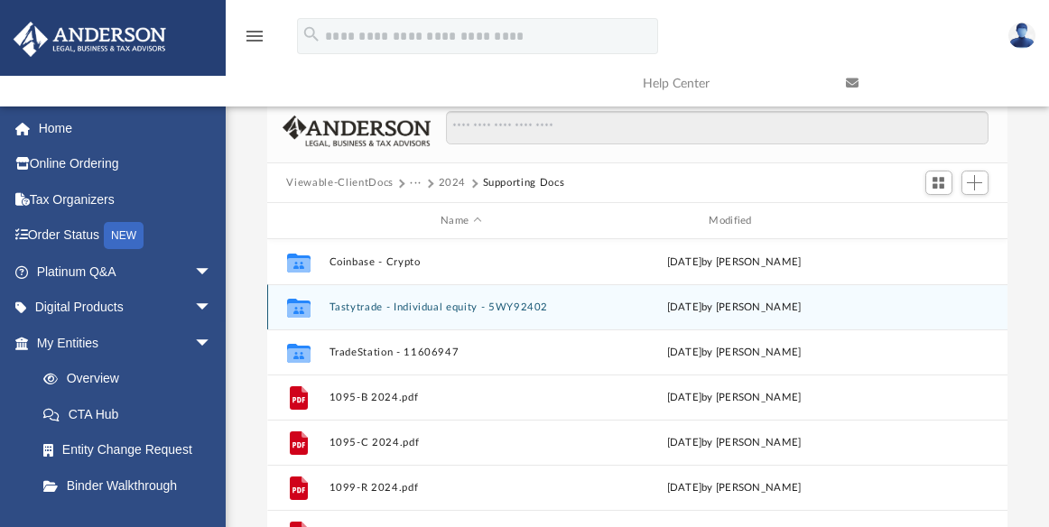
scroll to position [127, 0]
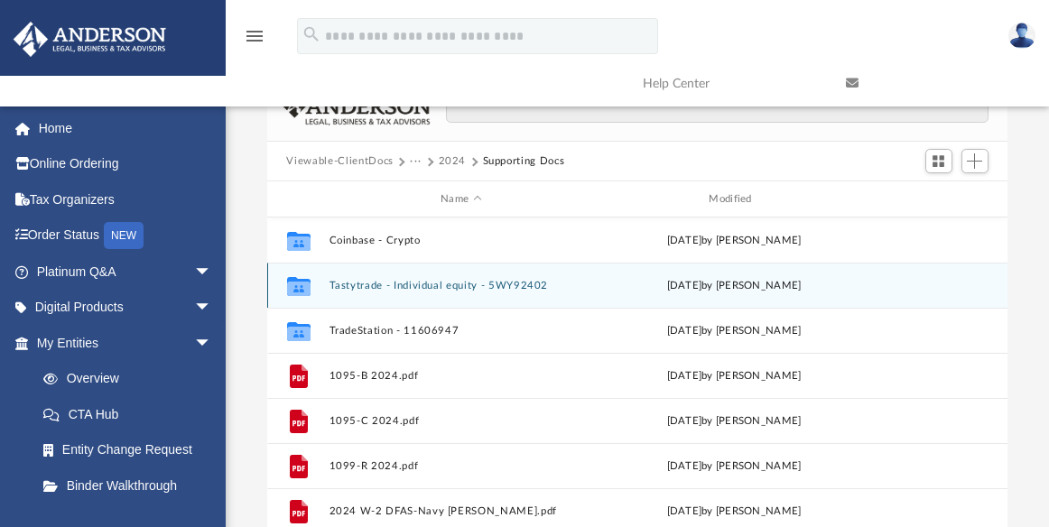
click at [383, 287] on button "Tastytrade - Individual equity - 5WY92402" at bounding box center [461, 286] width 265 height 12
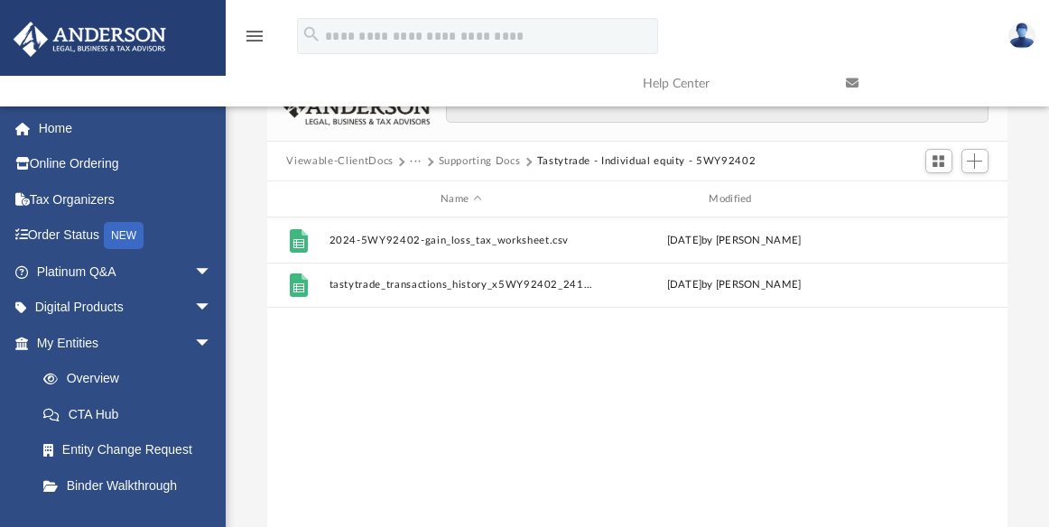
drag, startPoint x: 487, startPoint y: 347, endPoint x: 572, endPoint y: 376, distance: 90.5
click at [487, 347] on div "File 2024-5WY92402-gain_loss_tax_worksheet.csv Wed Jan 15 2025 by Jon Moore Fil…" at bounding box center [637, 405] width 741 height 375
click at [975, 160] on span "Add" at bounding box center [974, 161] width 15 height 15
click at [937, 194] on li "Upload" at bounding box center [949, 196] width 58 height 19
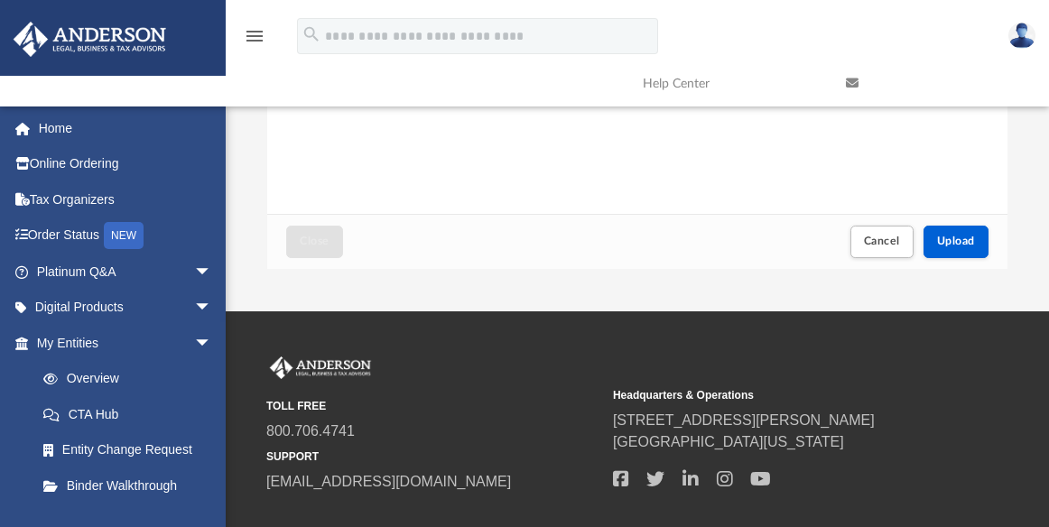
scroll to position [461, 0]
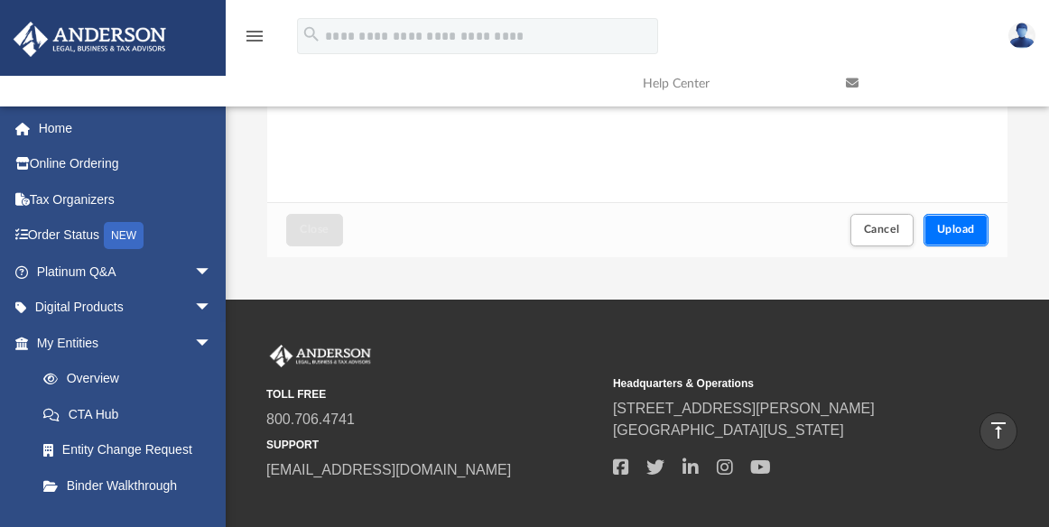
click at [967, 229] on span "Upload" at bounding box center [956, 229] width 38 height 11
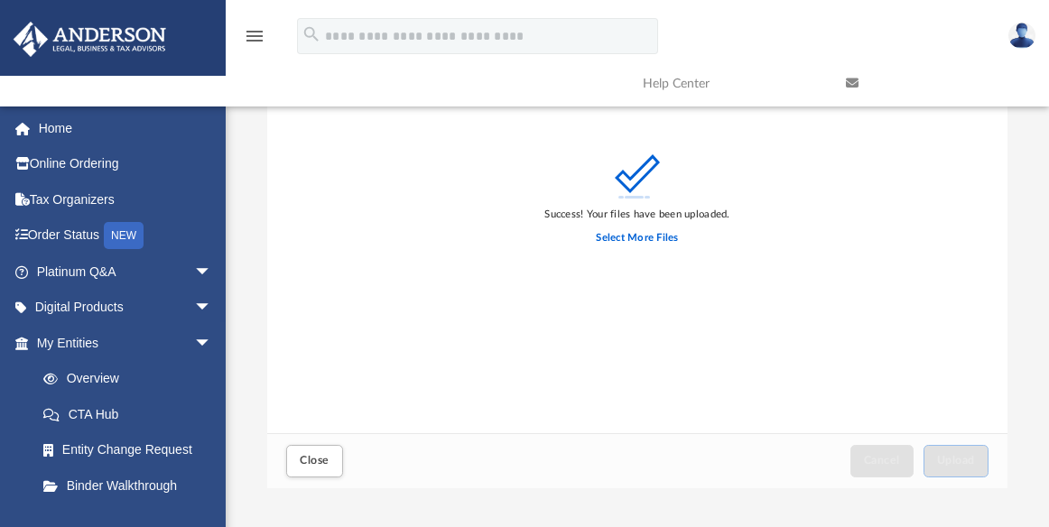
scroll to position [234, 0]
click at [306, 452] on span "Close" at bounding box center [314, 456] width 29 height 11
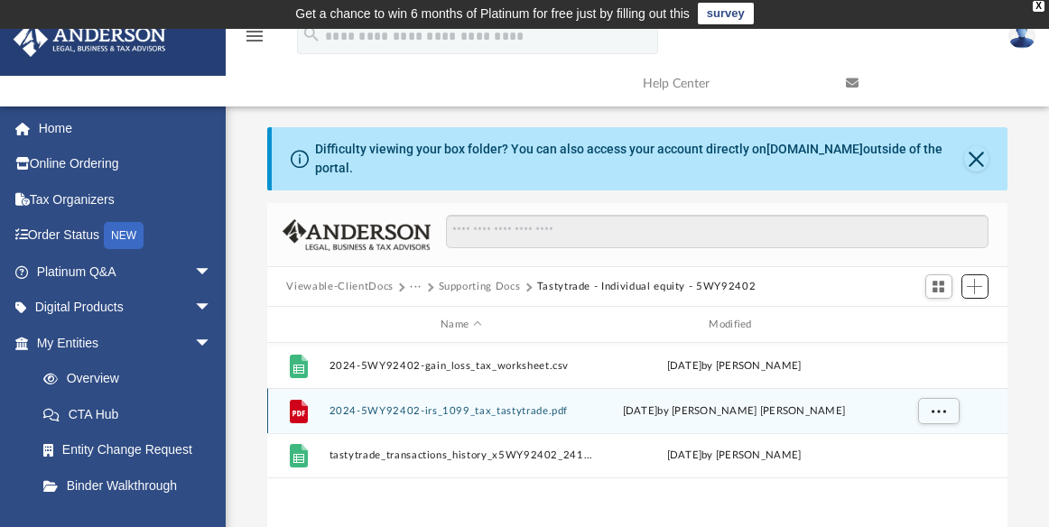
scroll to position [0, 0]
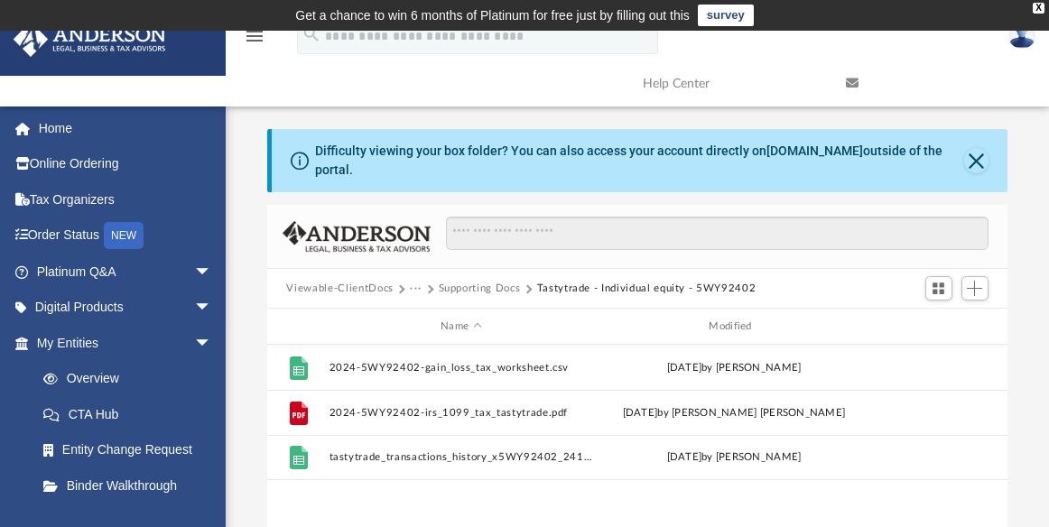
click at [489, 291] on button "Supporting Docs" at bounding box center [480, 289] width 82 height 16
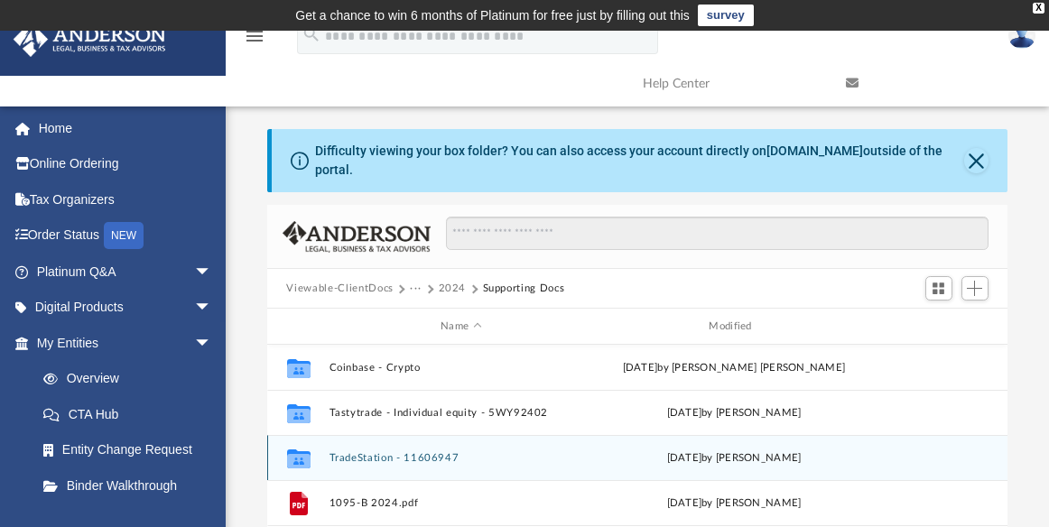
click at [387, 454] on button "TradeStation - 11606947" at bounding box center [461, 458] width 265 height 12
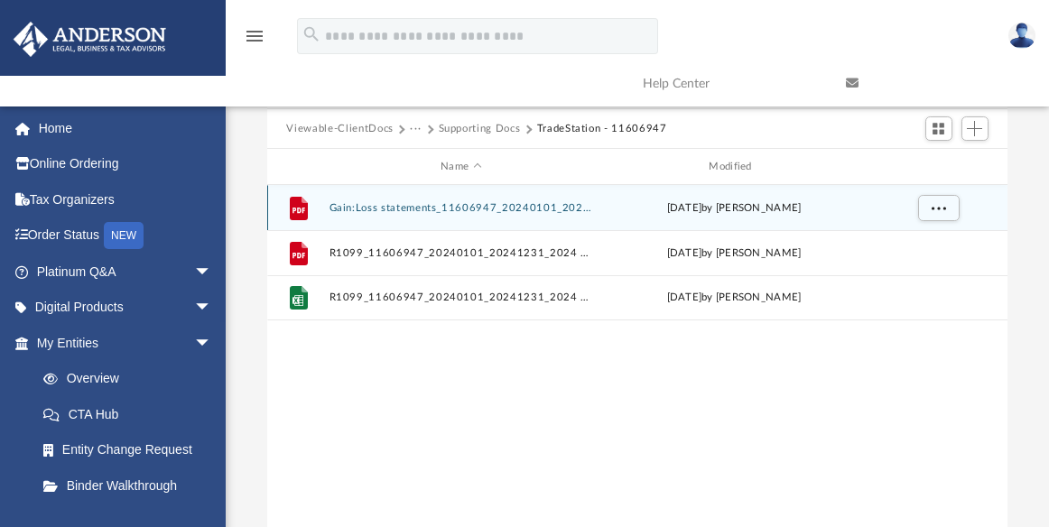
scroll to position [155, 0]
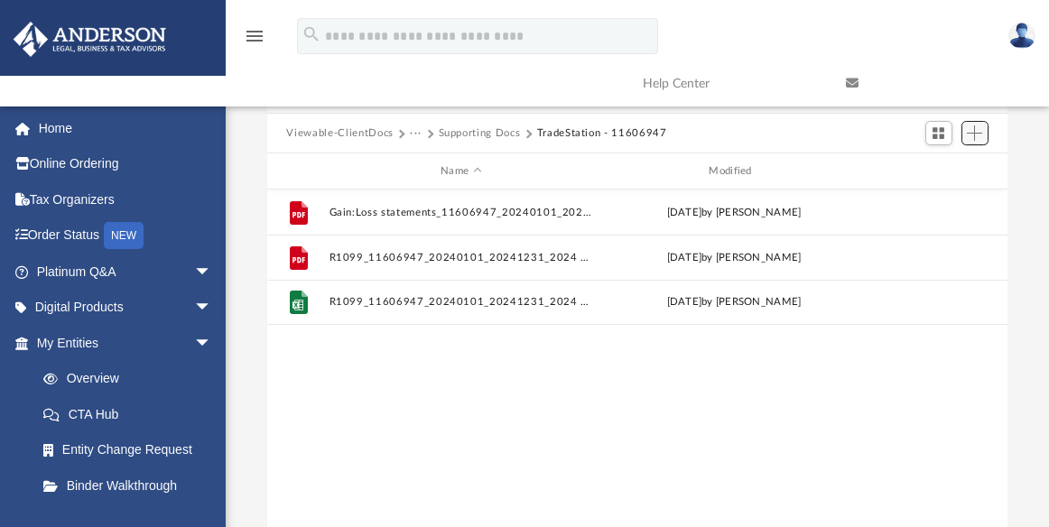
click at [981, 133] on span "Add" at bounding box center [974, 133] width 15 height 15
click at [943, 167] on li "Upload" at bounding box center [949, 169] width 58 height 19
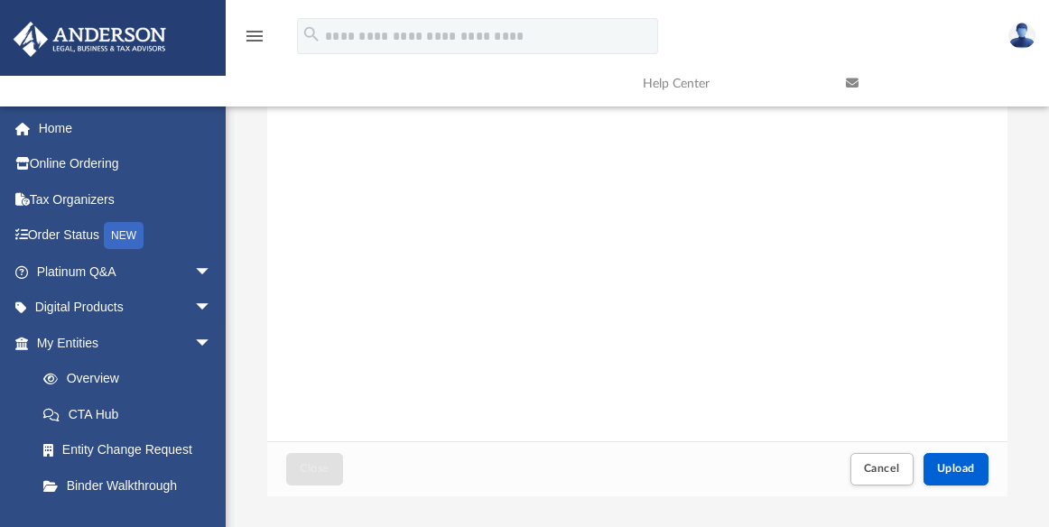
scroll to position [251, 0]
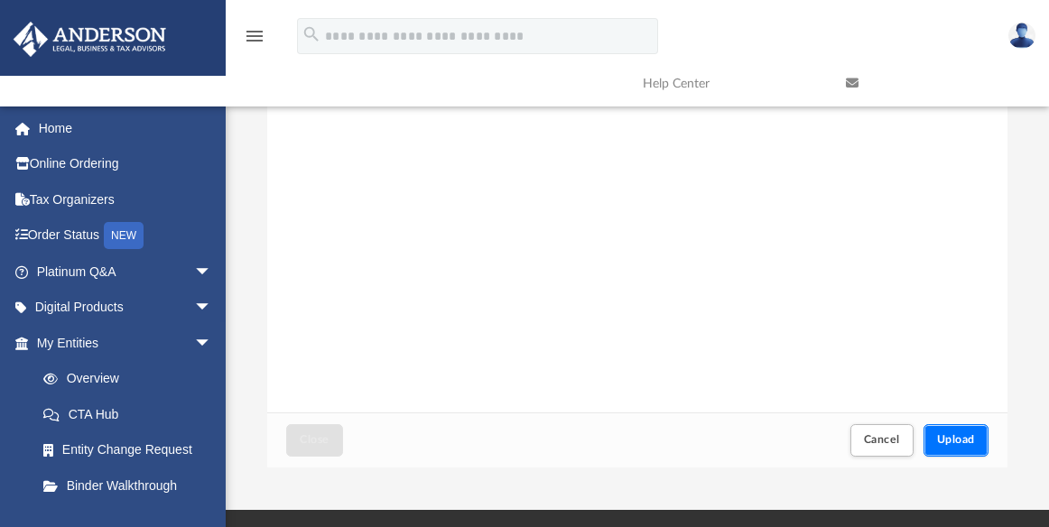
click at [974, 434] on span "Upload" at bounding box center [956, 439] width 38 height 11
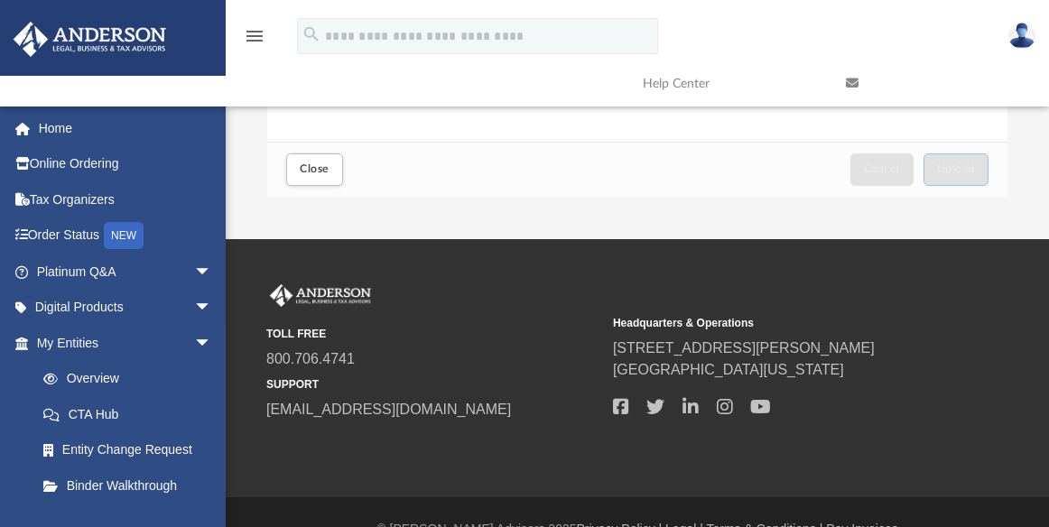
scroll to position [532, 0]
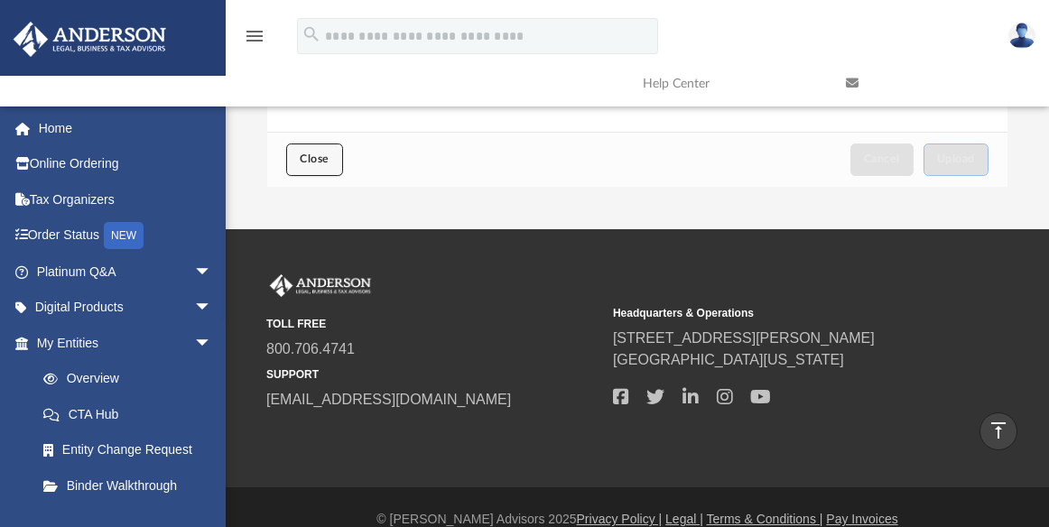
click at [314, 163] on span "Close" at bounding box center [314, 159] width 29 height 11
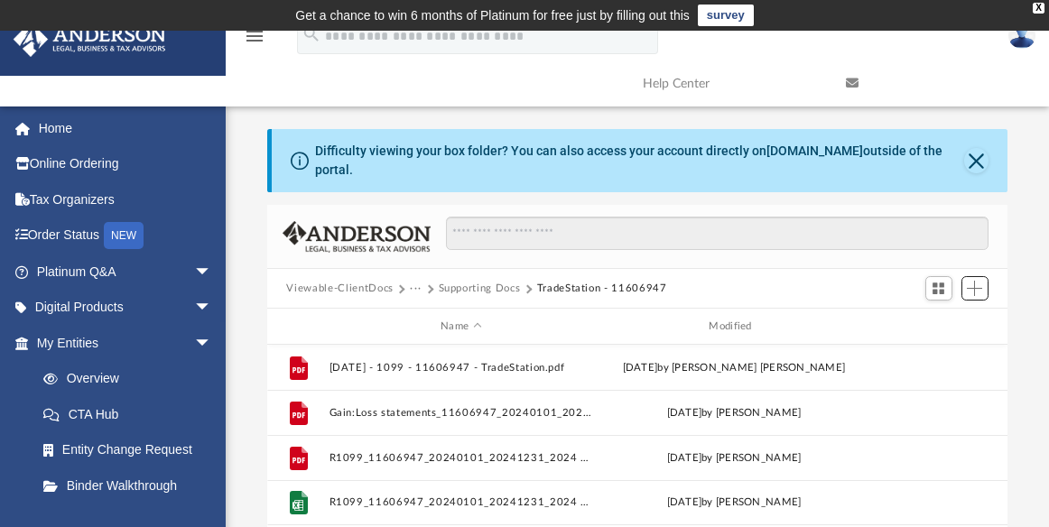
scroll to position [0, 0]
click at [492, 285] on button "Supporting Docs" at bounding box center [480, 289] width 82 height 16
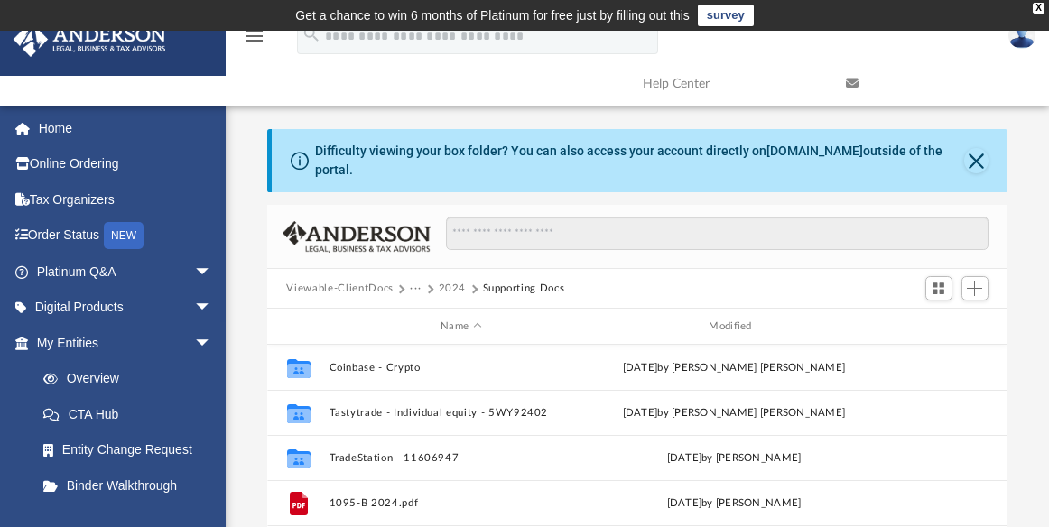
click at [443, 287] on button "2024" at bounding box center [453, 289] width 28 height 16
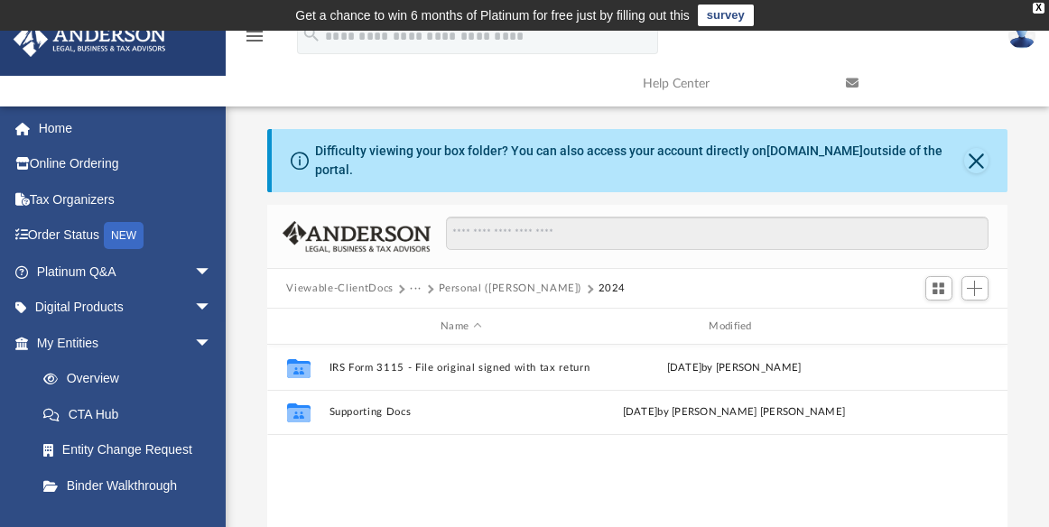
click at [418, 288] on button "···" at bounding box center [416, 289] width 12 height 16
click at [424, 318] on li "Tax" at bounding box center [428, 320] width 17 height 19
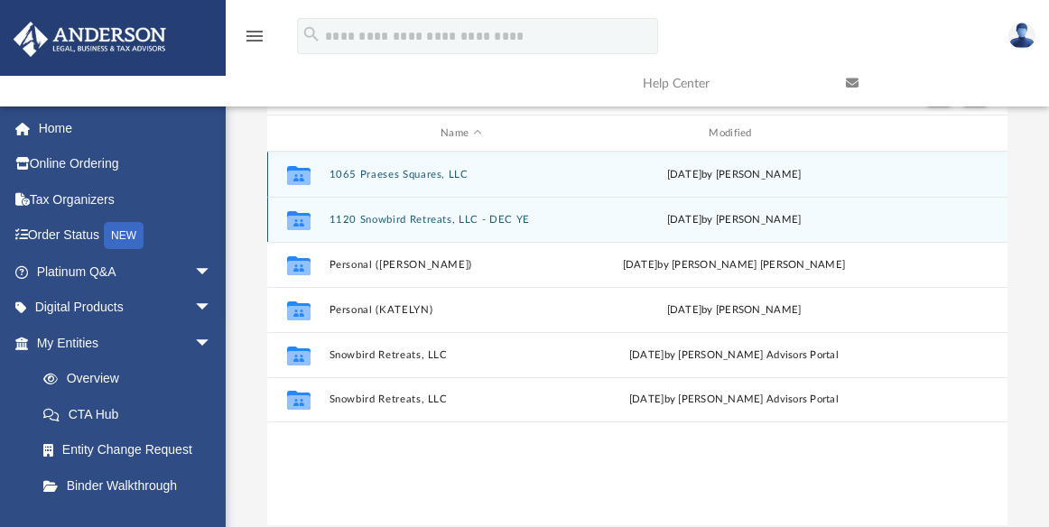
scroll to position [195, 0]
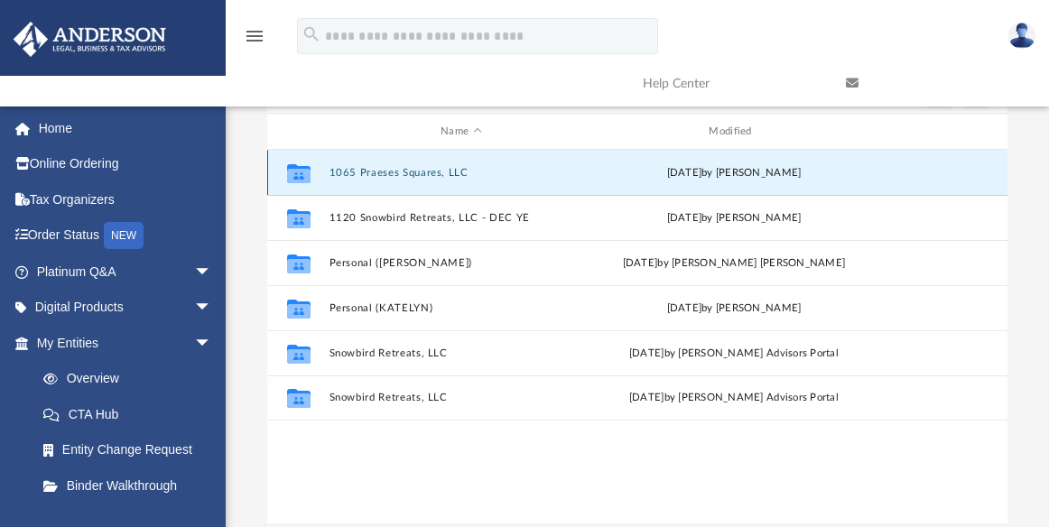
click at [396, 172] on button "1065 Praeses Squares, LLC" at bounding box center [461, 173] width 265 height 12
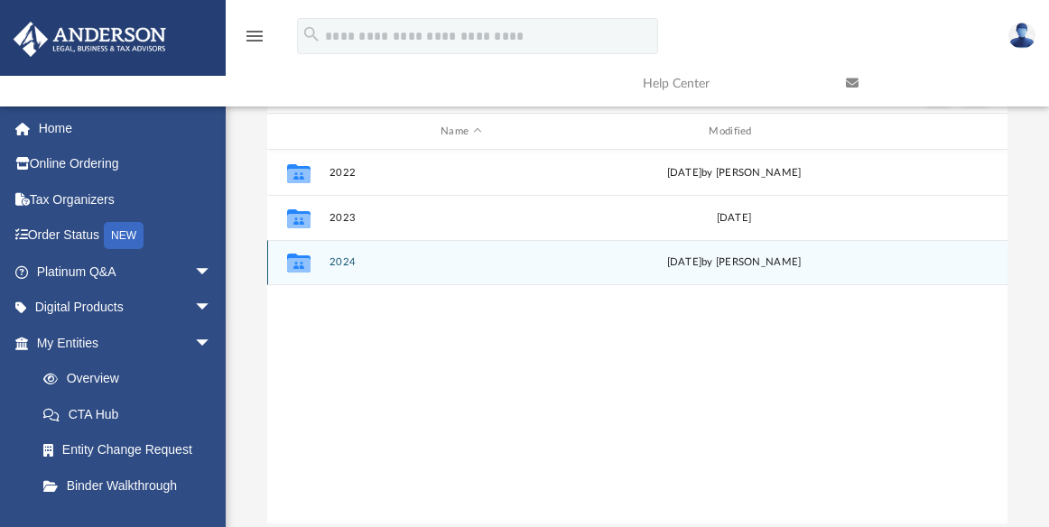
click at [336, 254] on div "Collaborated Folder 2024 Wed Jan 29 2025 by Jon Moore" at bounding box center [637, 262] width 741 height 45
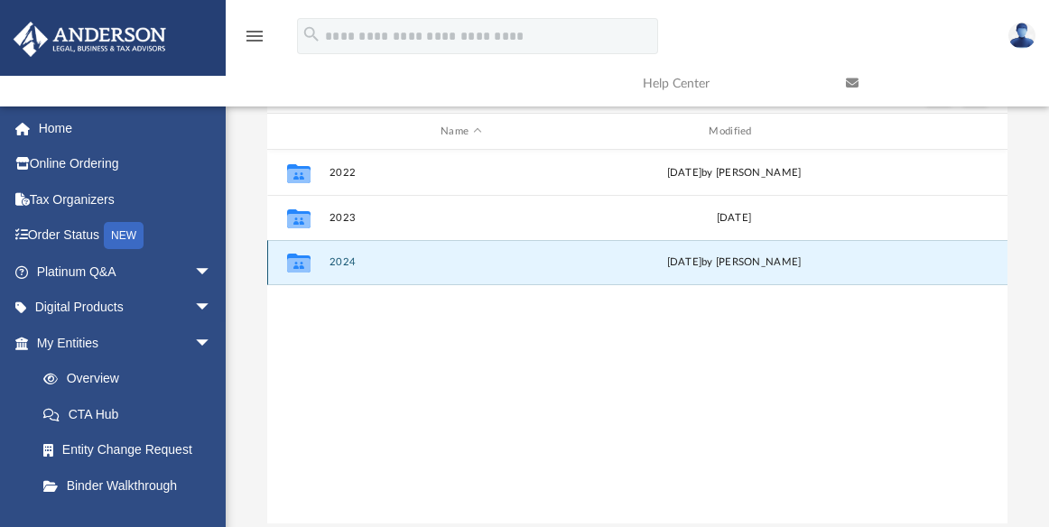
click at [336, 262] on button "2024" at bounding box center [461, 262] width 265 height 12
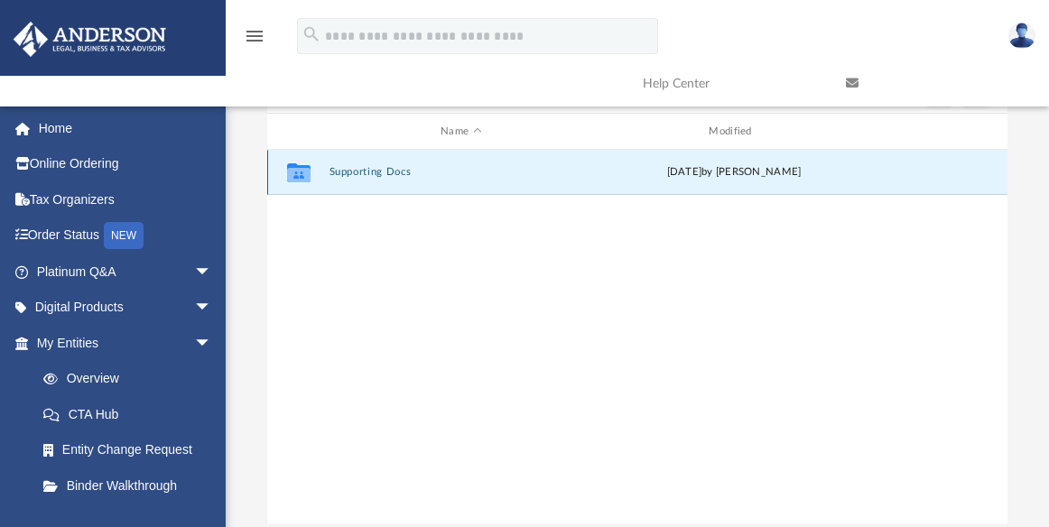
click at [375, 167] on button "Supporting Docs" at bounding box center [461, 172] width 265 height 12
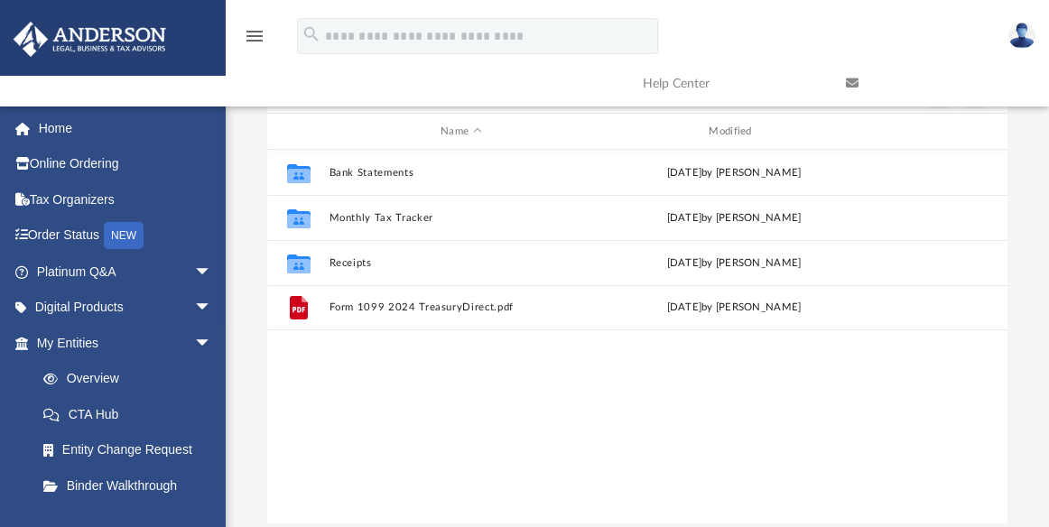
click at [470, 381] on div "Collaborated Folder Bank Statements Tue Jan 28 2025 by Jon Moore Collaborated F…" at bounding box center [637, 337] width 741 height 375
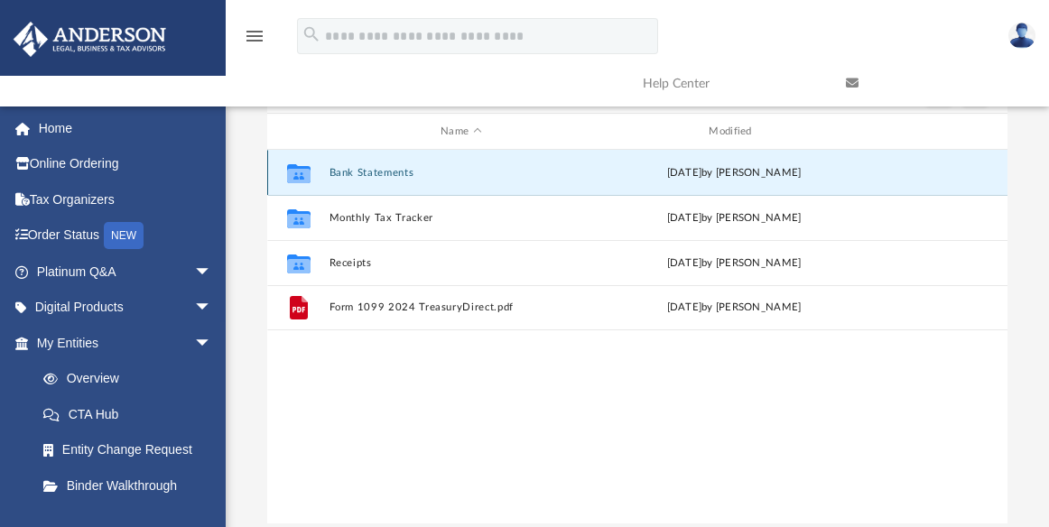
click at [408, 167] on button "Bank Statements" at bounding box center [461, 173] width 265 height 12
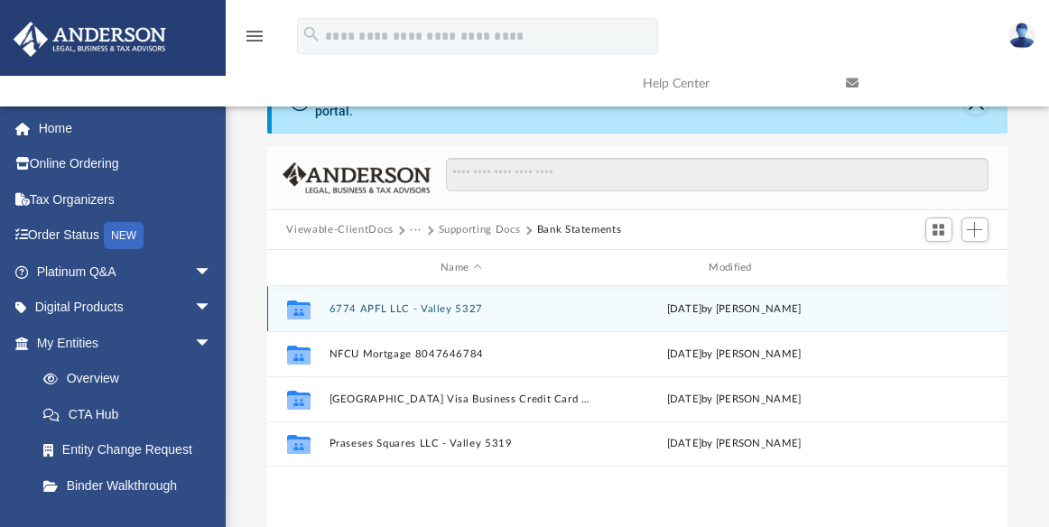
scroll to position [51, 0]
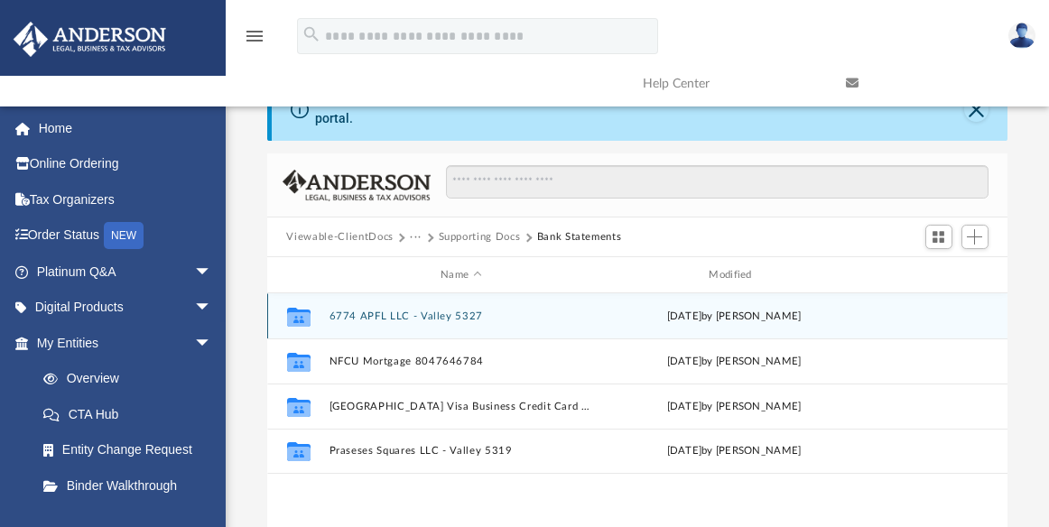
click at [427, 315] on button "6774 APFL LLC - Valley 5327" at bounding box center [461, 317] width 265 height 12
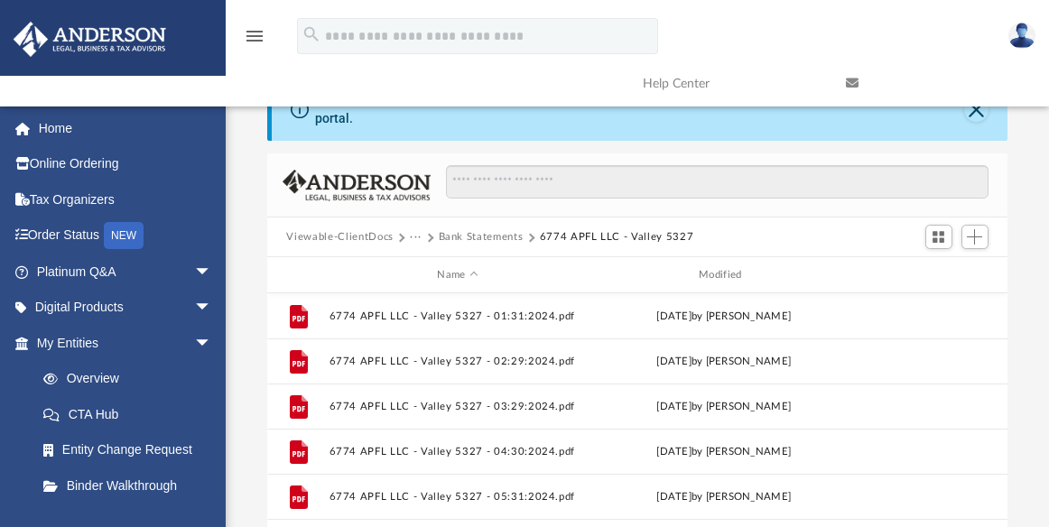
click at [475, 237] on button "Bank Statements" at bounding box center [481, 237] width 85 height 16
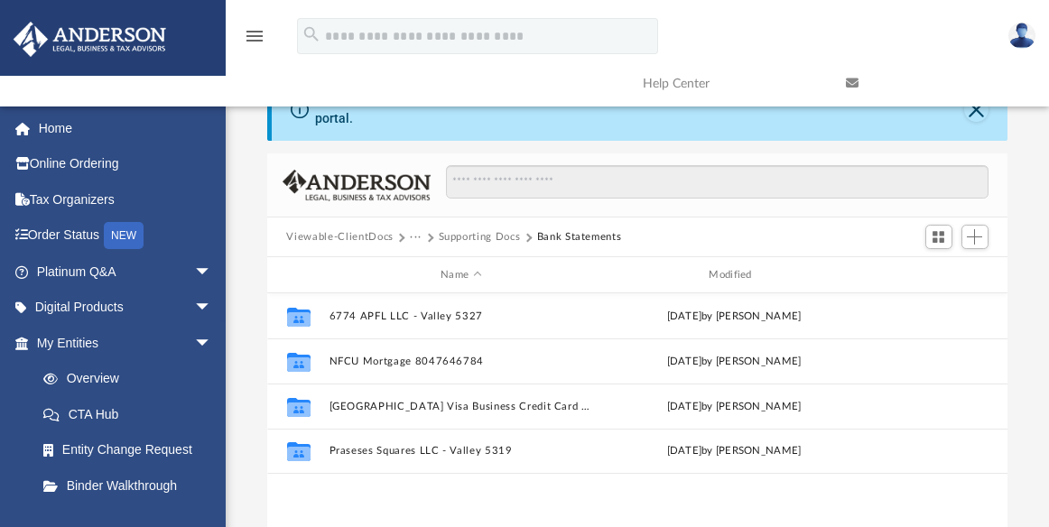
click at [465, 235] on button "Supporting Docs" at bounding box center [480, 237] width 82 height 16
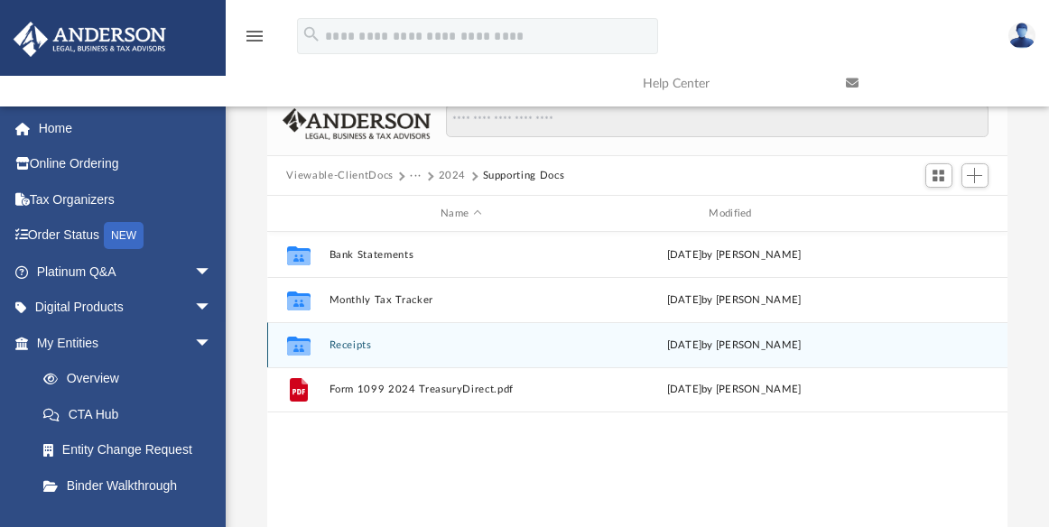
scroll to position [119, 0]
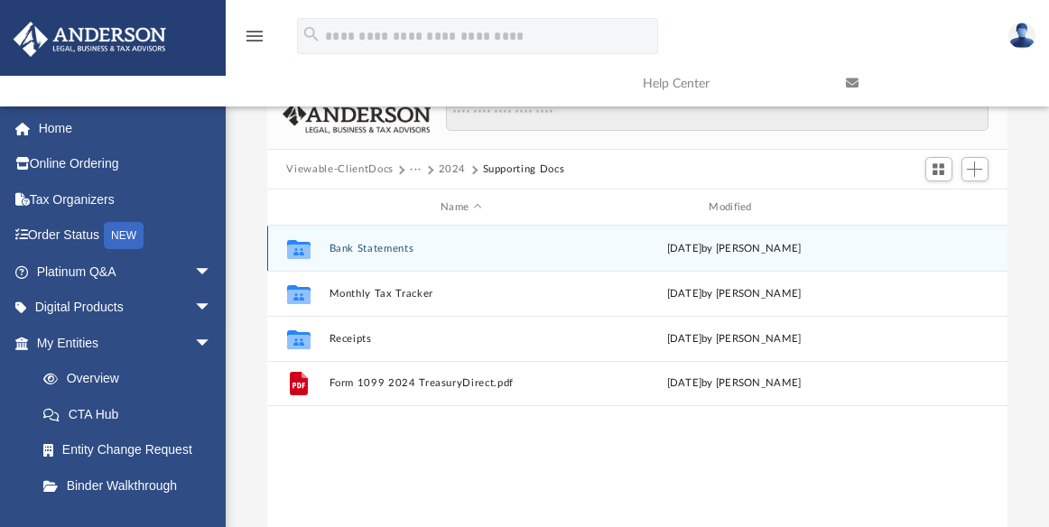
click at [376, 246] on button "Bank Statements" at bounding box center [461, 249] width 265 height 12
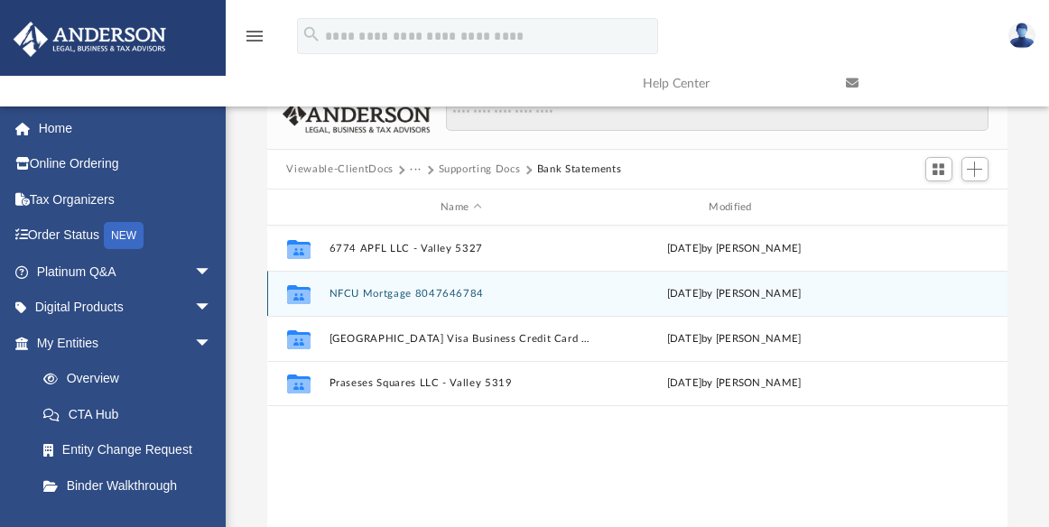
click at [377, 290] on button "NFCU Mortgage 8047646784" at bounding box center [461, 294] width 265 height 12
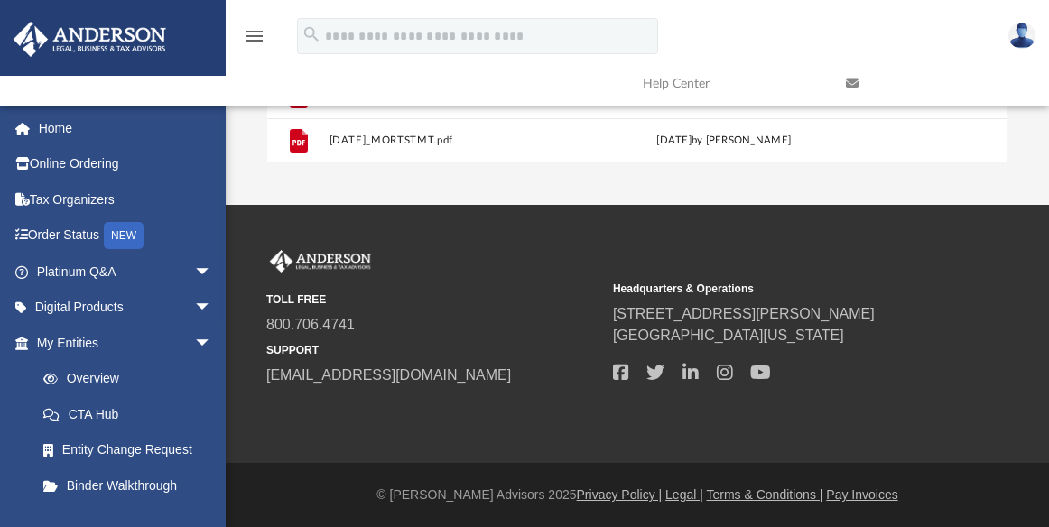
scroll to position [0, 0]
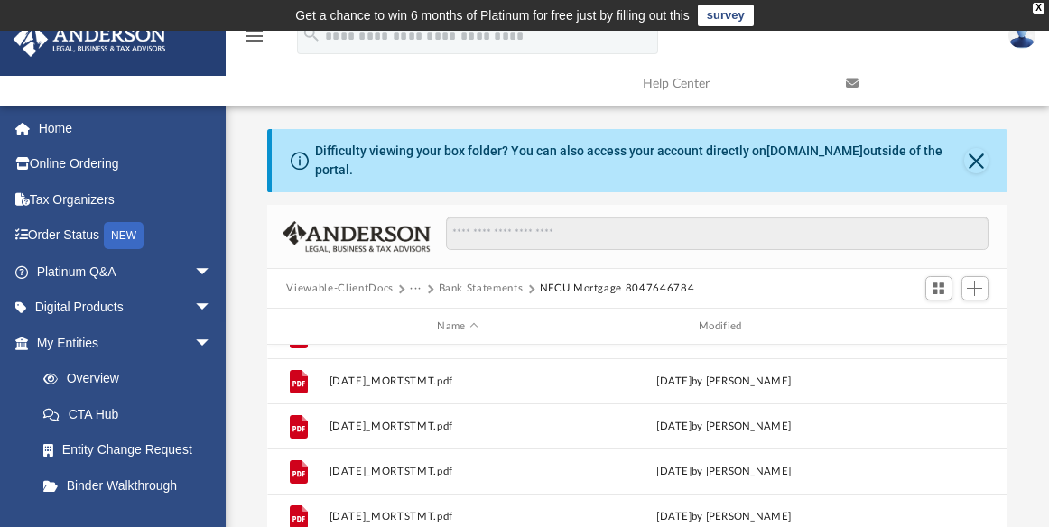
click at [478, 284] on button "Bank Statements" at bounding box center [481, 289] width 85 height 16
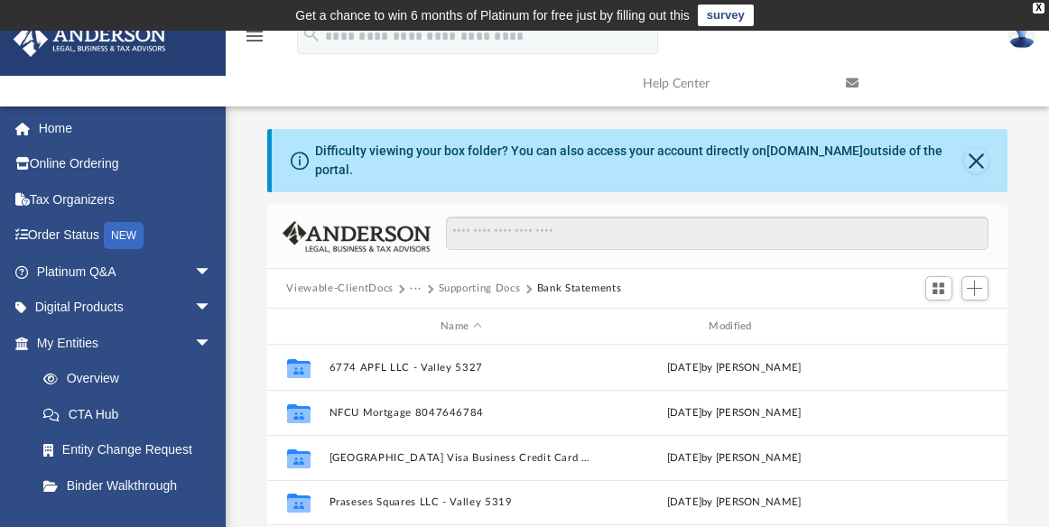
click at [472, 284] on button "Supporting Docs" at bounding box center [480, 289] width 82 height 16
click at [451, 284] on button "2024" at bounding box center [453, 289] width 28 height 16
